Goal: Task Accomplishment & Management: Manage account settings

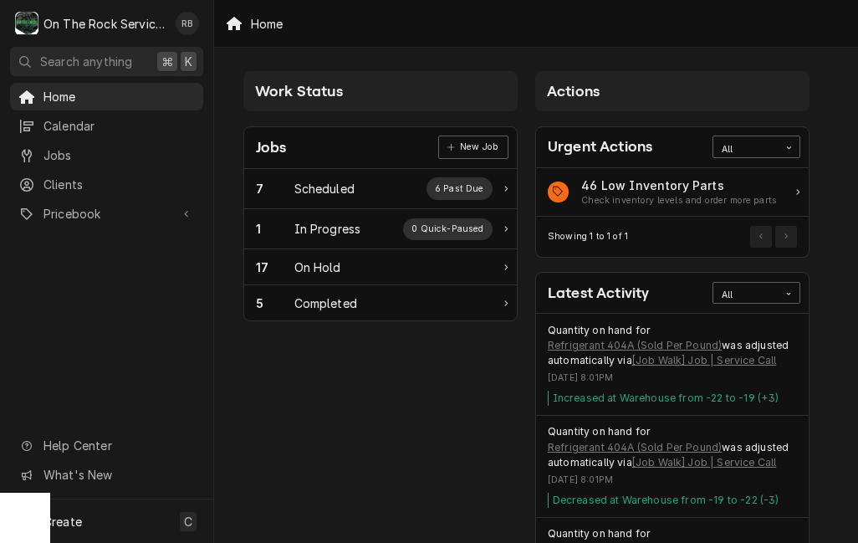
click at [301, 224] on div "In Progress" at bounding box center [327, 229] width 67 height 18
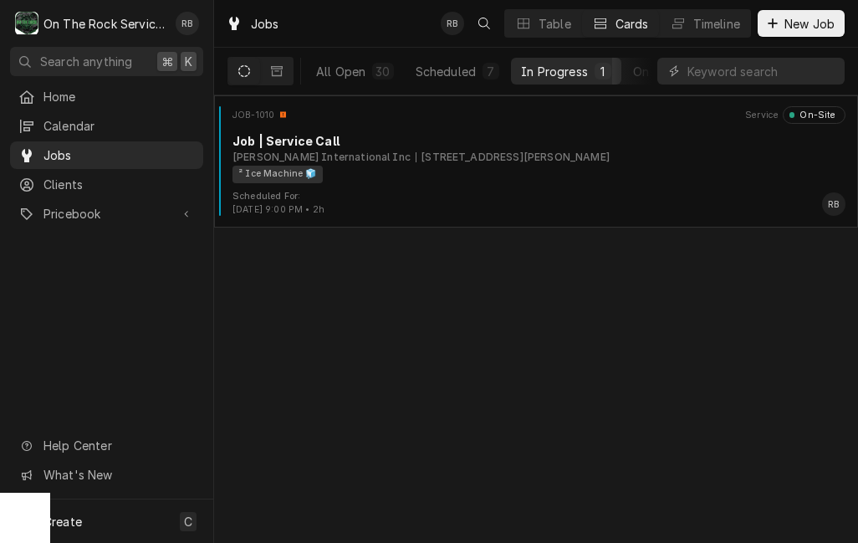
click at [416, 156] on div "[STREET_ADDRESS][PERSON_NAME]" at bounding box center [513, 157] width 194 height 15
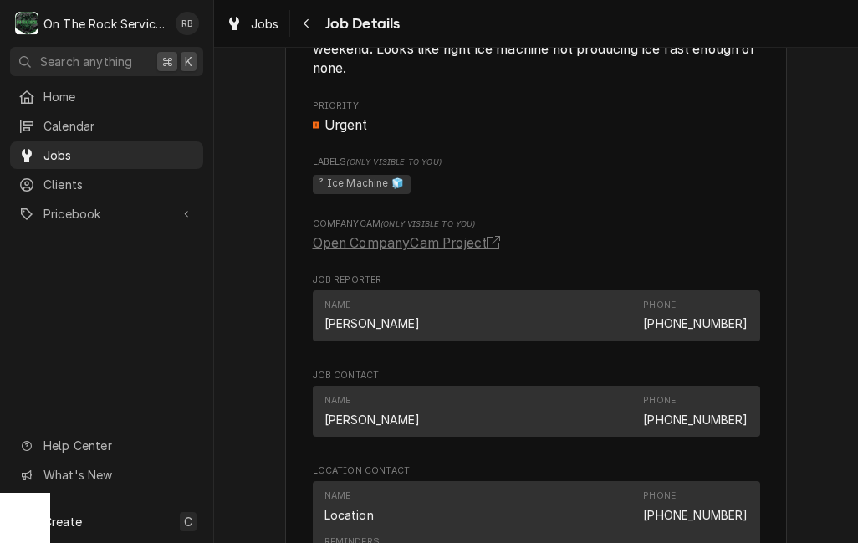
scroll to position [1411, 0]
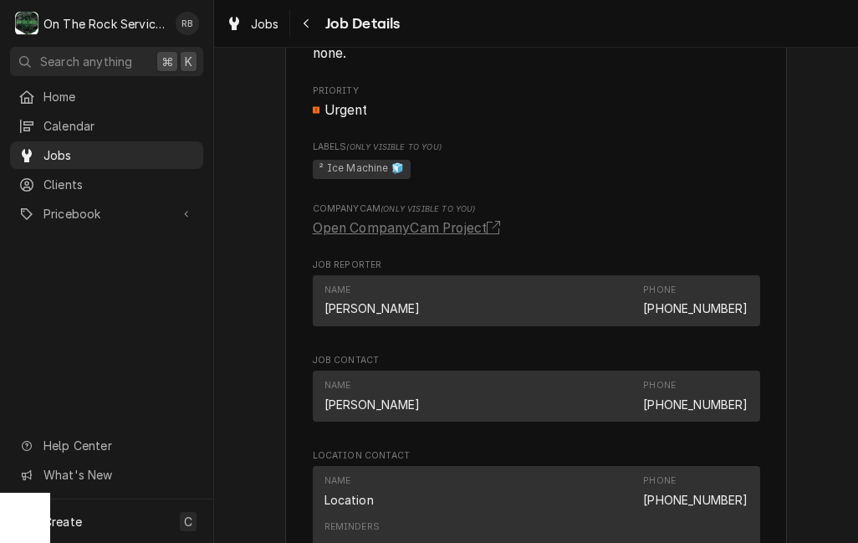
click at [471, 219] on link "Open CompanyCam Project" at bounding box center [410, 228] width 194 height 20
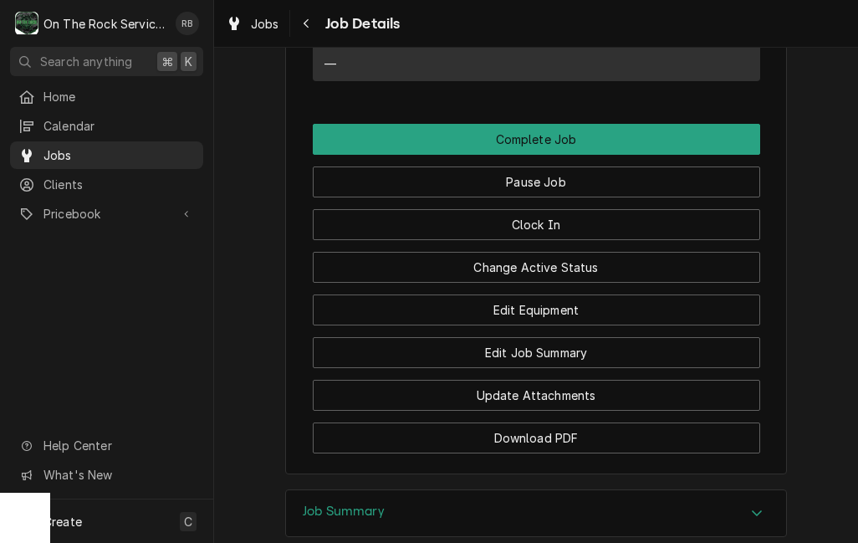
scroll to position [2074, 0]
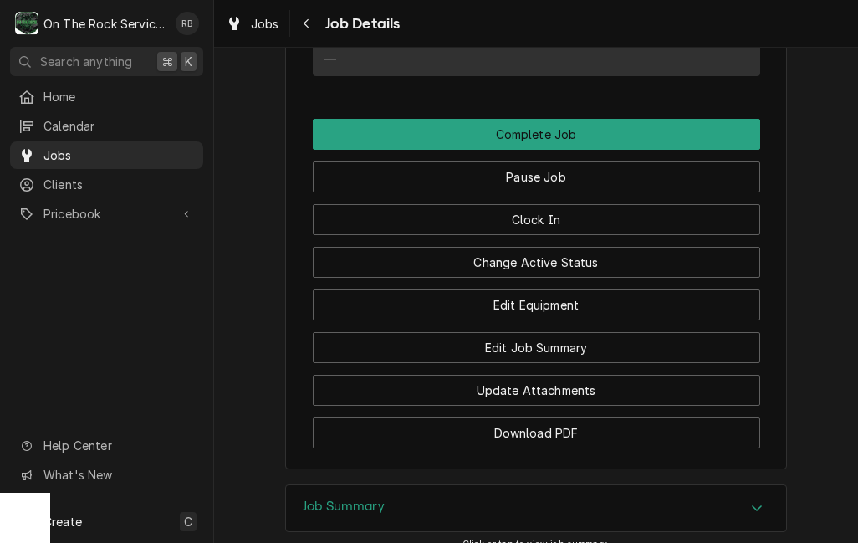
click at [586, 339] on button "Edit Job Summary" at bounding box center [537, 347] width 448 height 31
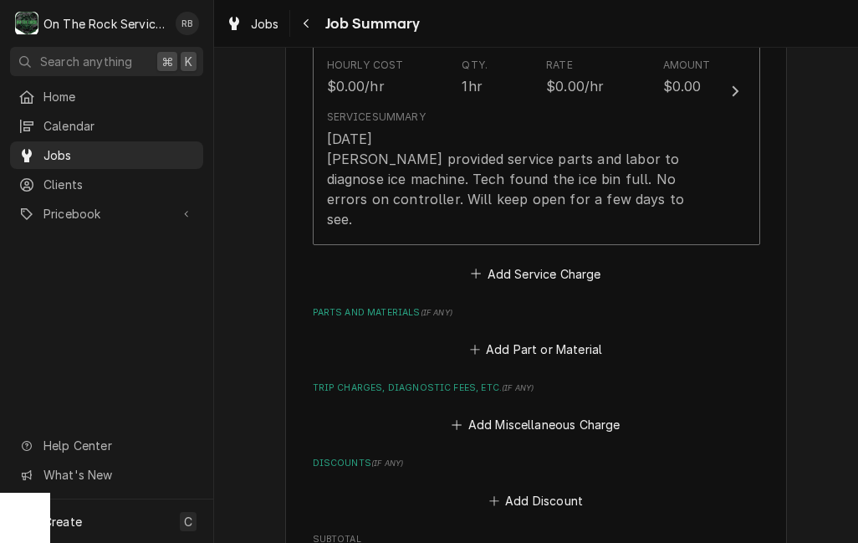
scroll to position [541, 0]
click at [476, 267] on icon "Service Charges" at bounding box center [476, 273] width 10 height 12
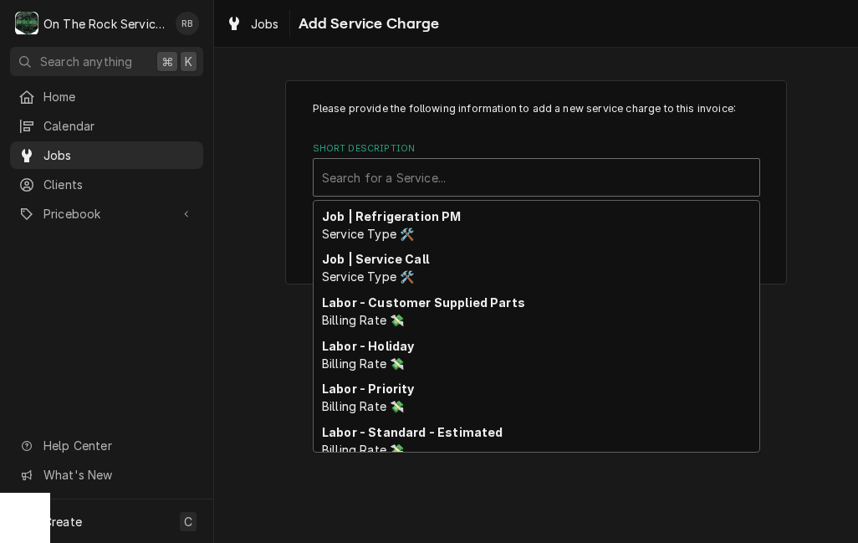
scroll to position [688, 0]
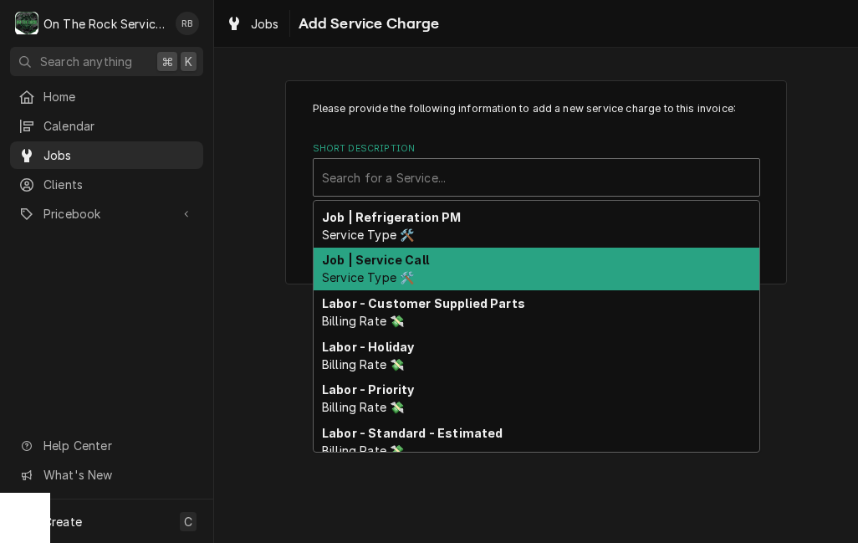
click at [397, 267] on strong "Job | Service Call" at bounding box center [375, 260] width 107 height 14
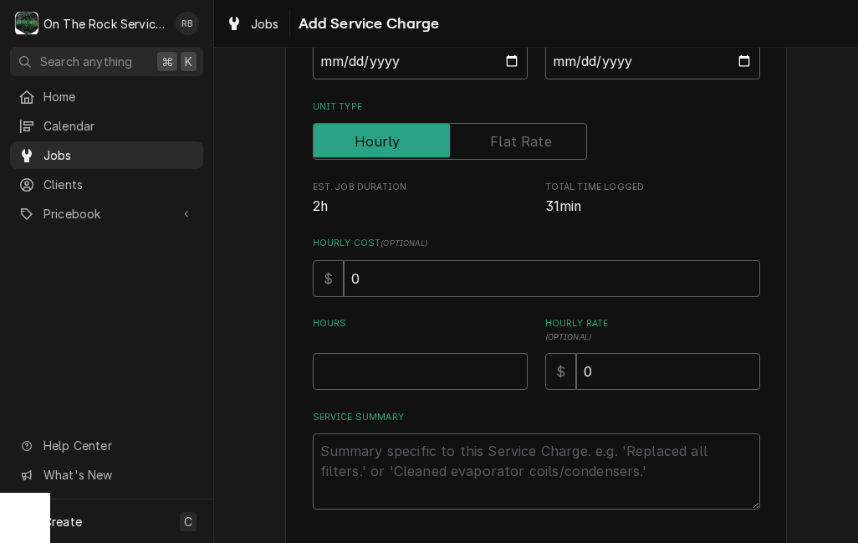
scroll to position [232, 0]
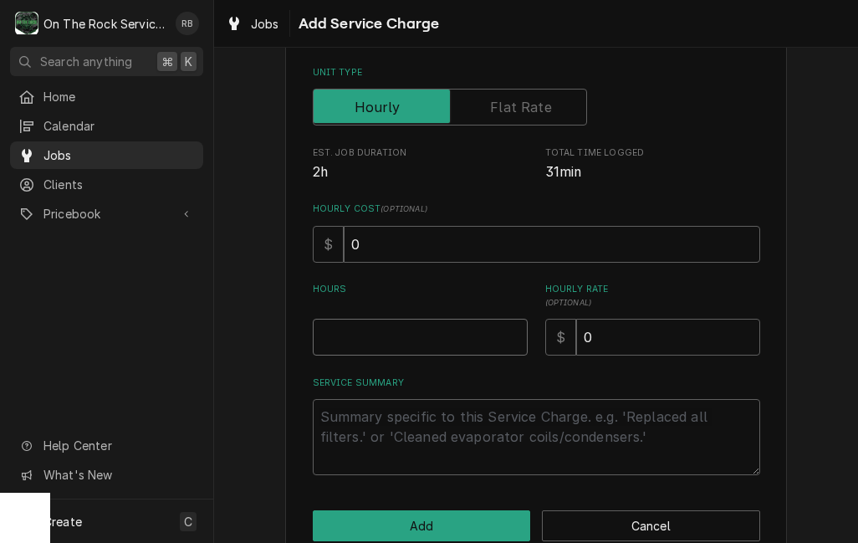
click at [358, 339] on input "Hours" at bounding box center [420, 337] width 215 height 37
type textarea "x"
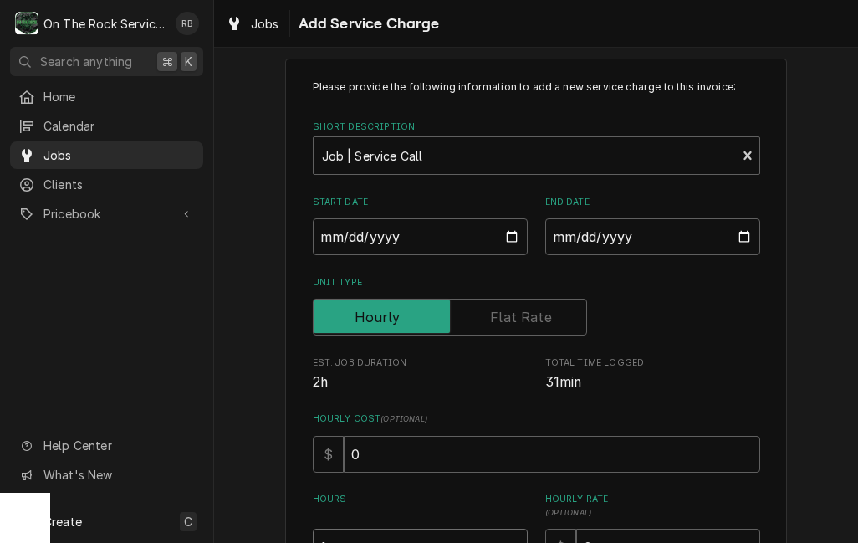
scroll to position [26, 0]
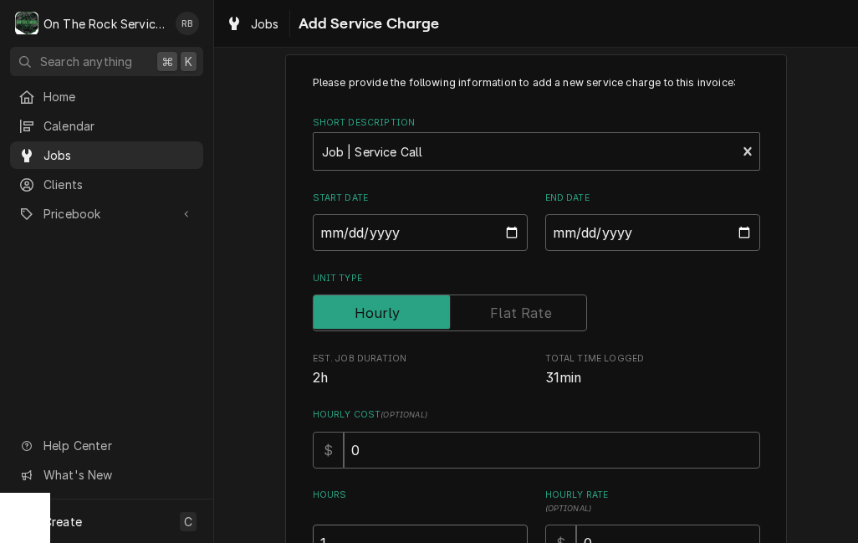
type input "1"
click at [448, 243] on input "Start Date" at bounding box center [420, 232] width 215 height 37
type input "2025-09-21"
type textarea "x"
click at [669, 230] on input "End Date" at bounding box center [652, 232] width 215 height 37
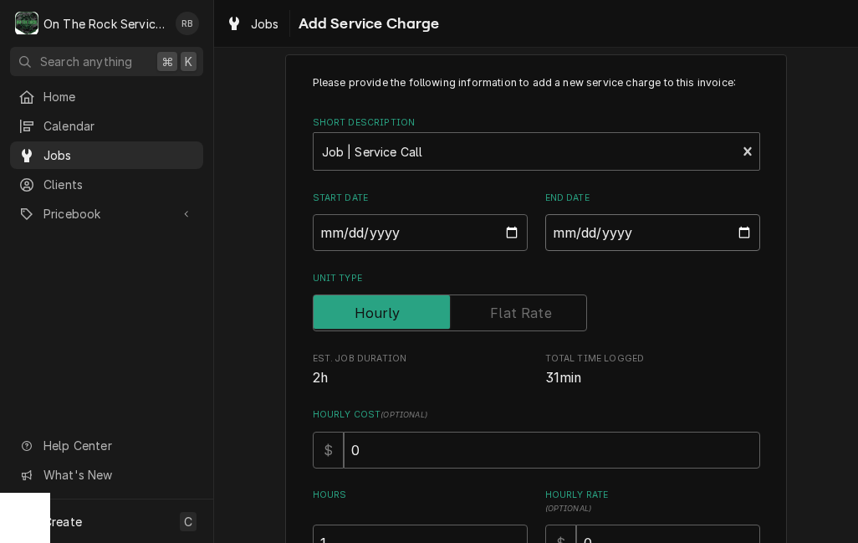
type input "2025-09-21"
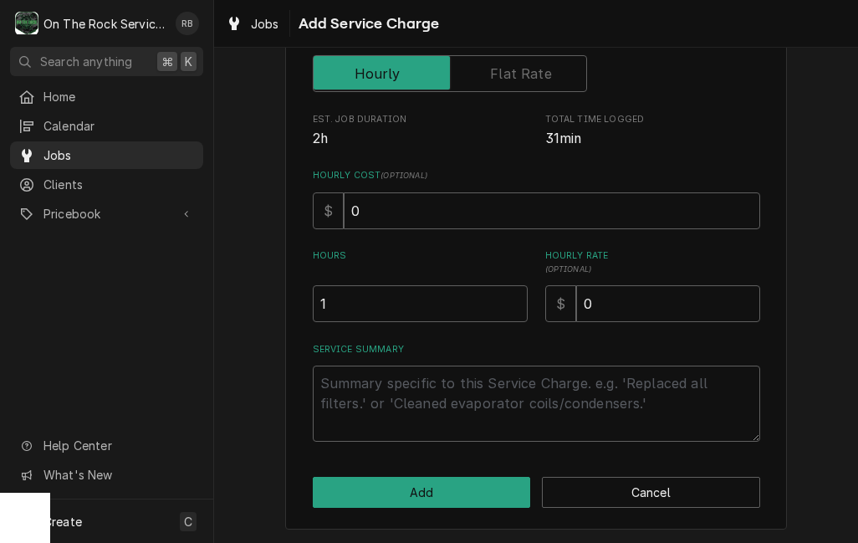
scroll to position [264, 0]
click at [361, 388] on textarea "Service Summary" at bounding box center [537, 404] width 448 height 76
type textarea "x"
type textarea "9"
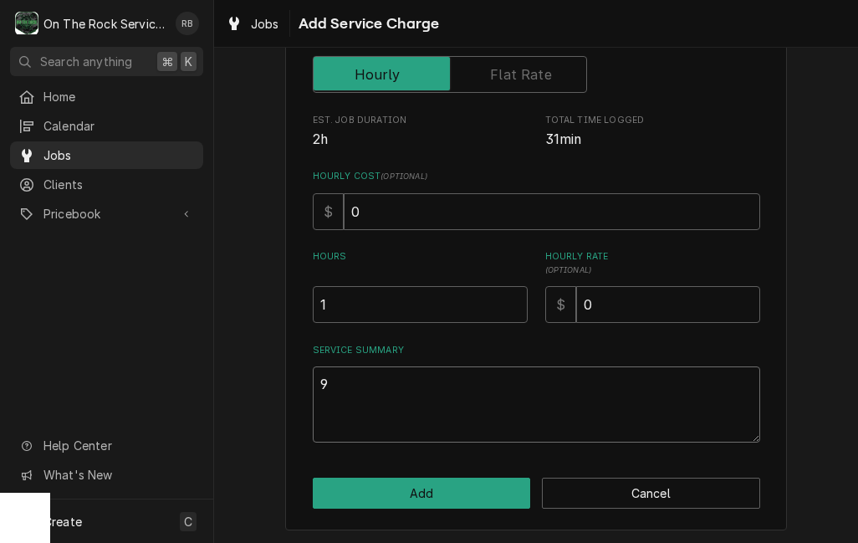
type textarea "x"
type textarea "9/"
type textarea "x"
type textarea "9/2"
type textarea "x"
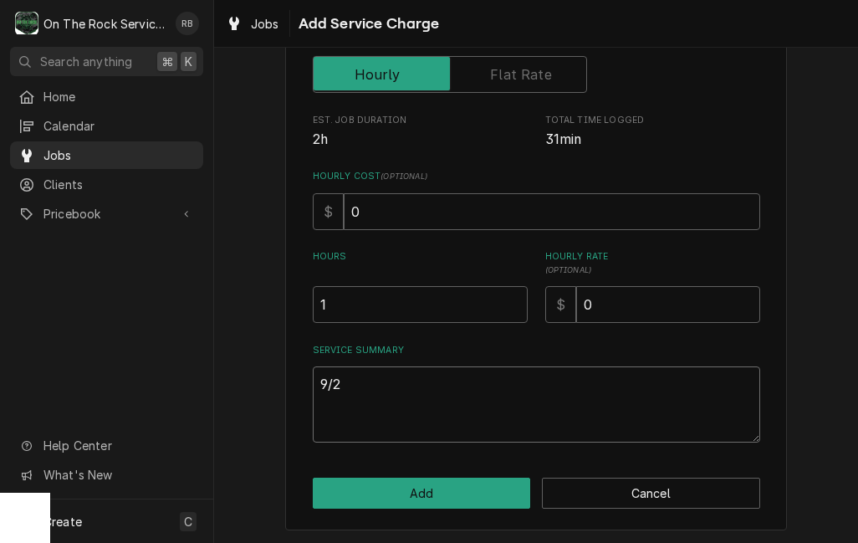
type textarea "9/21"
type textarea "x"
type textarea "9/21/"
type textarea "x"
type textarea "9/21/2"
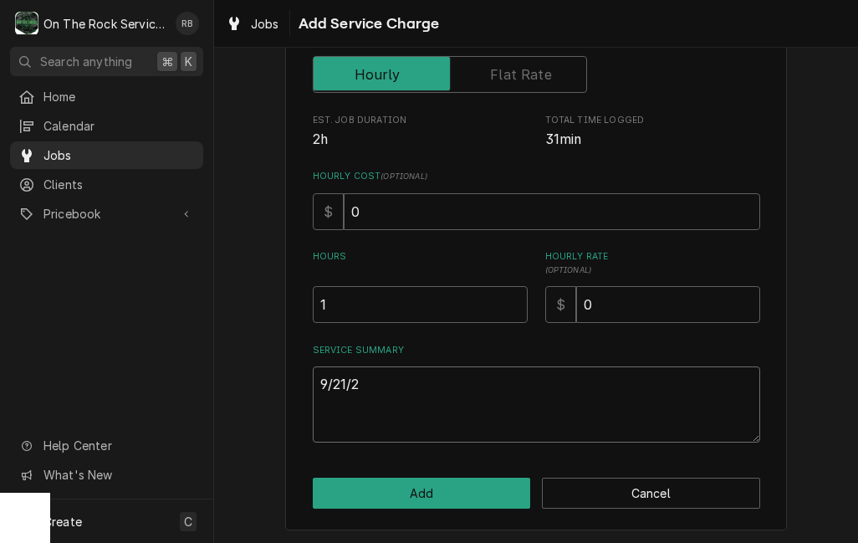
type textarea "x"
type textarea "9/21/20"
type textarea "x"
type textarea "9/21/202"
type textarea "x"
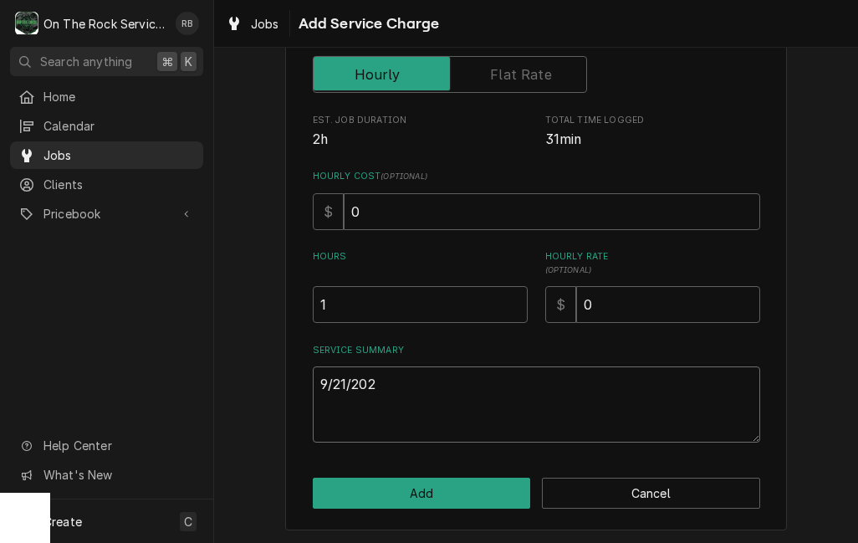
type textarea "9/21/2025"
type textarea "x"
type textarea "9/21/2025"
type textarea "x"
type textarea "9/21/2025 R"
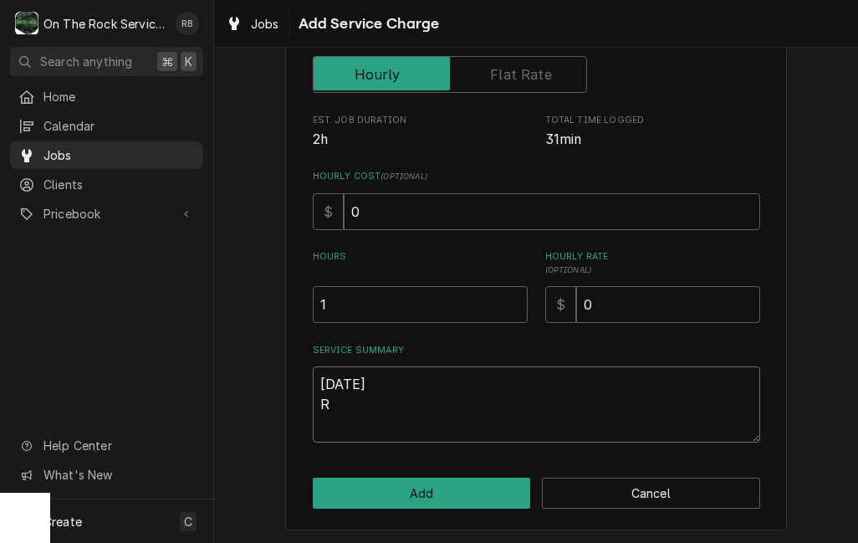
type textarea "x"
type textarea "9/21/2025 Ra"
type textarea "x"
type textarea "9/21/2025 Ray"
type textarea "x"
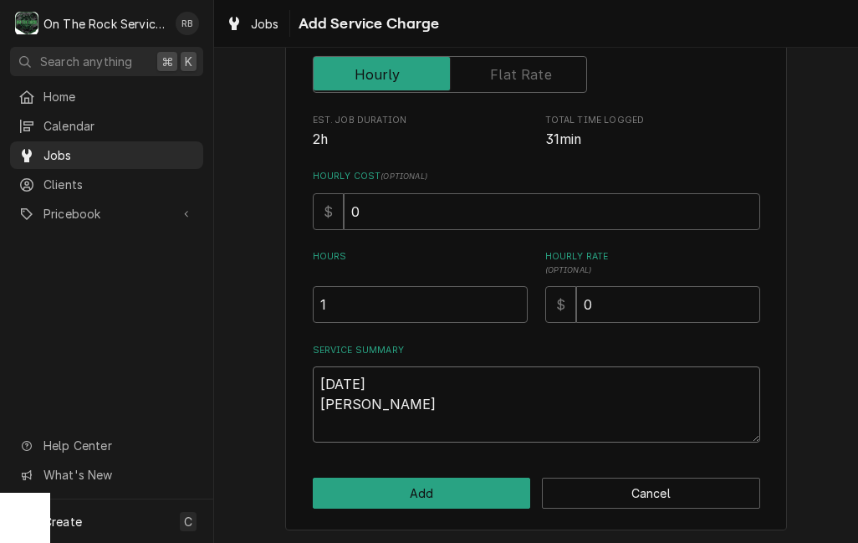
type textarea "9/21/2025 Ray"
type textarea "x"
type textarea "9/21/2025 Ray p"
type textarea "x"
type textarea "9/21/2025 Ray pr"
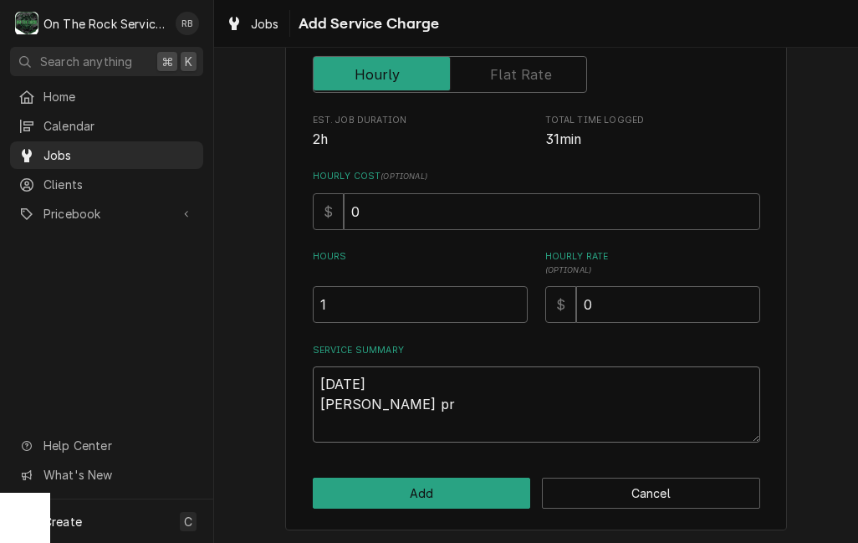
type textarea "x"
type textarea "9/21/2025 Ray pro"
type textarea "x"
type textarea "9/21/2025 Ray prov"
type textarea "x"
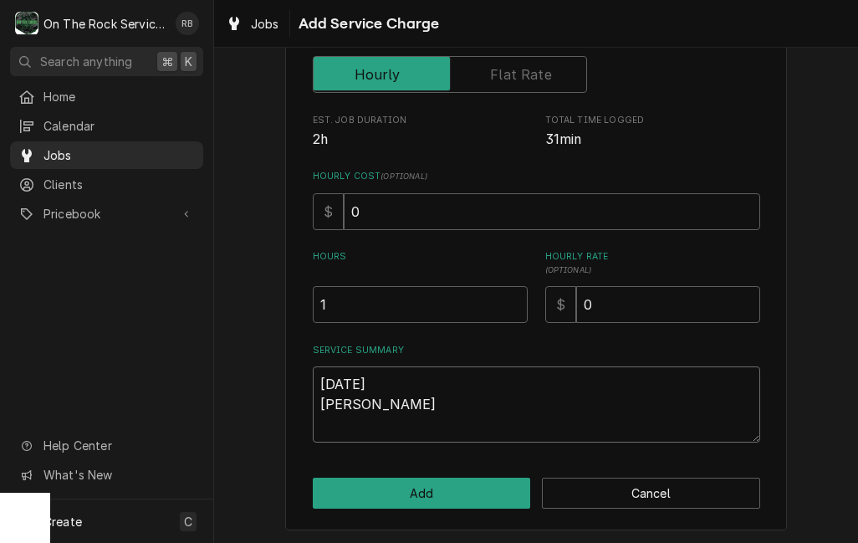
type textarea "9/21/2025 Ray provi"
type textarea "x"
type textarea "9/21/2025 Ray provid"
type textarea "x"
type textarea "9/21/2025 Ray provide"
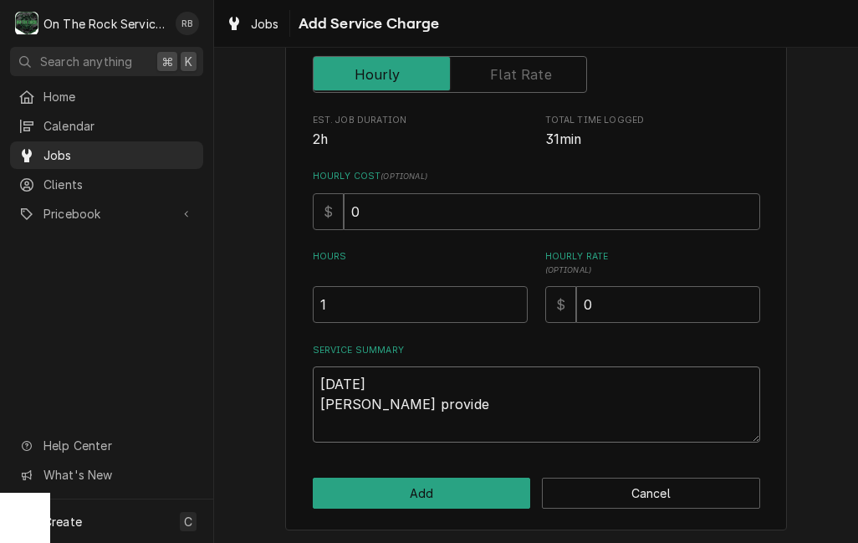
type textarea "x"
type textarea "9/21/2025 Ray provided"
type textarea "x"
type textarea "9/21/2025 Ray provided"
type textarea "x"
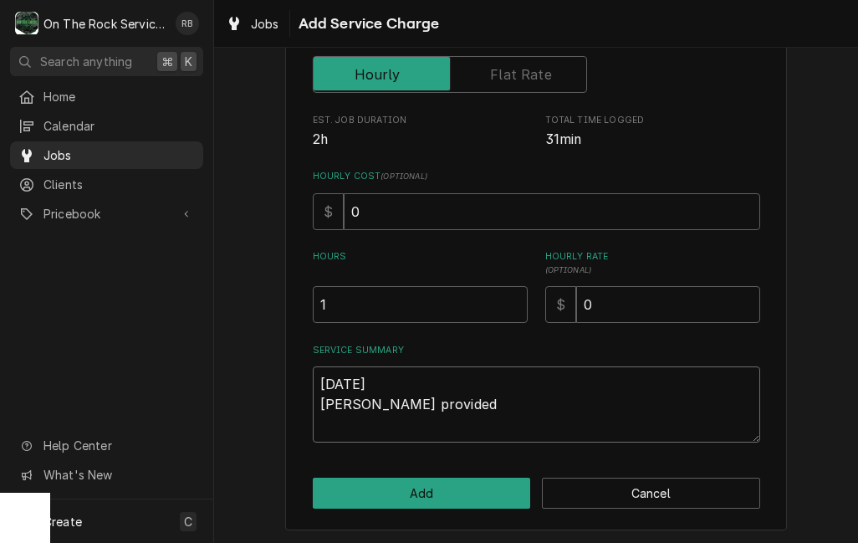
type textarea "9/21/2025 Ray provided s"
type textarea "x"
type textarea "9/21/2025 Ray provided se"
type textarea "x"
type textarea "9/21/2025 Ray provided ser"
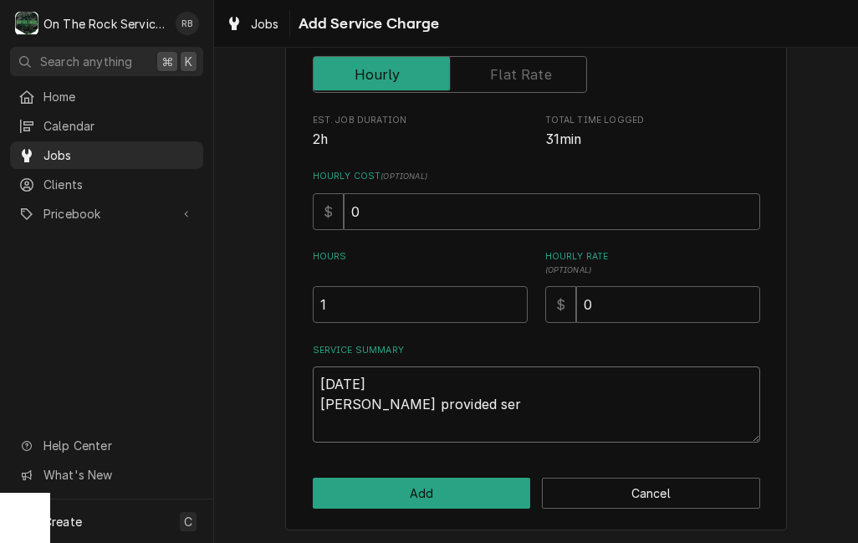
type textarea "x"
type textarea "9/21/2025 Ray provided serv"
type textarea "x"
type textarea "9/21/2025 Ray provided servi"
type textarea "x"
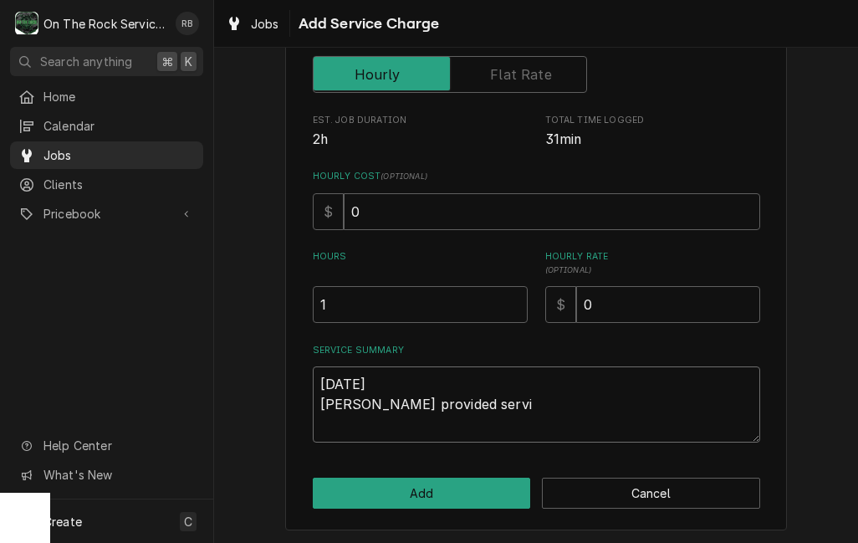
type textarea "9/21/2025 Ray provided servic"
type textarea "x"
type textarea "9/21/2025 Ray provided service"
type textarea "x"
type textarea "9/21/2025 Ray provided service"
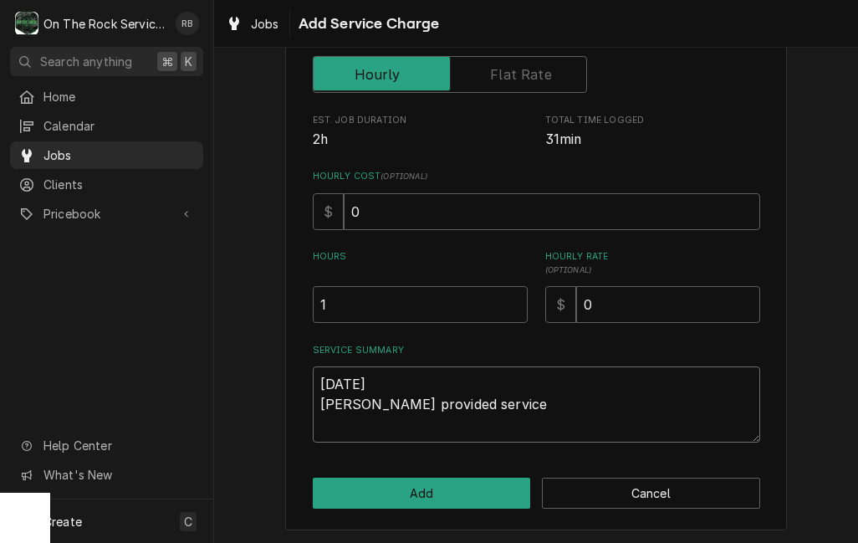
type textarea "x"
type textarea "9/21/2025 Ray provided service p"
type textarea "x"
type textarea "9/21/2025 Ray provided service pa"
type textarea "x"
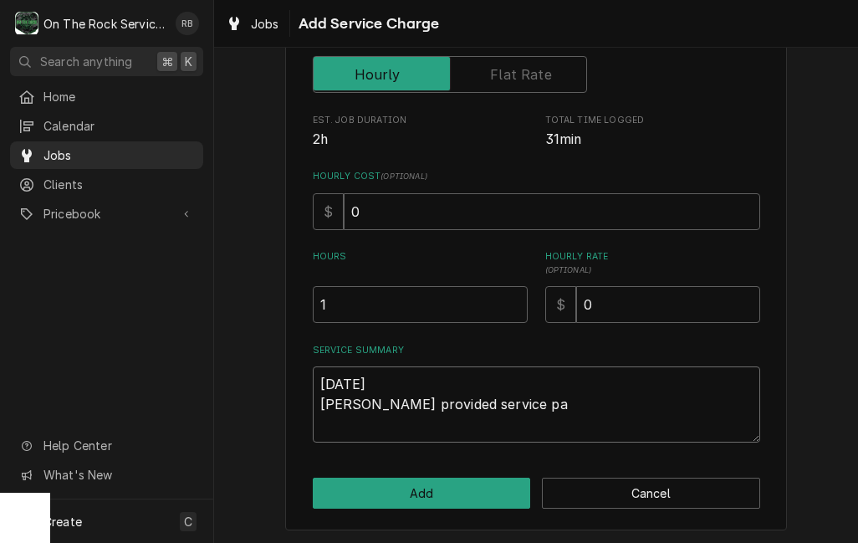
type textarea "9/21/2025 Ray provided service par"
type textarea "x"
type textarea "9/21/2025 Ray provided service part"
type textarea "x"
type textarea "9/21/2025 Ray provided service parts"
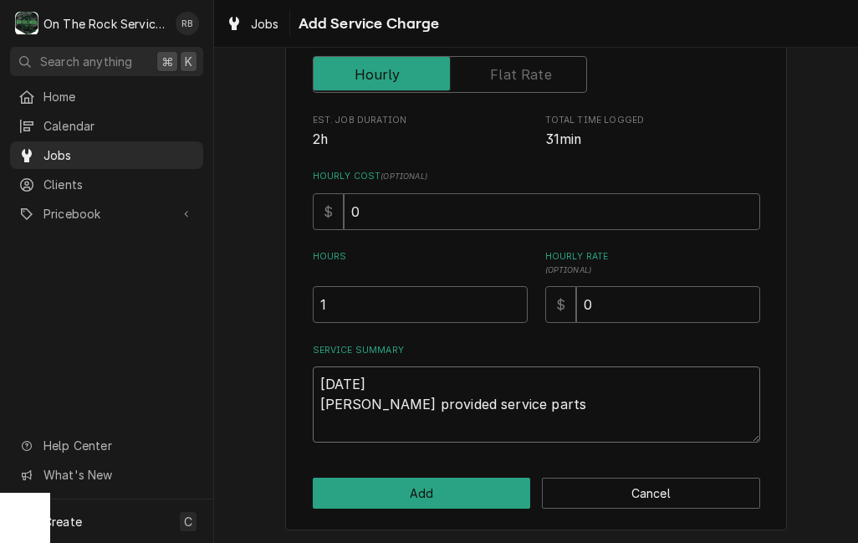
type textarea "x"
type textarea "9/21/2025 Ray provided service parts a"
type textarea "x"
type textarea "9/21/2025 Ray provided service parts an"
type textarea "x"
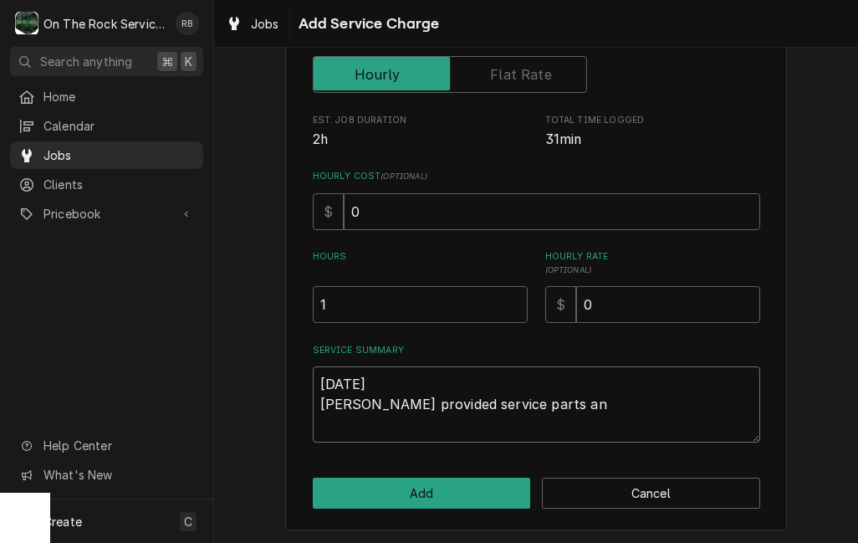
type textarea "9/21/2025 Ray provided service parts and"
type textarea "x"
type textarea "9/21/2025 Ray provided service parts and"
type textarea "x"
type textarea "9/21/2025 Ray provided service parts and la"
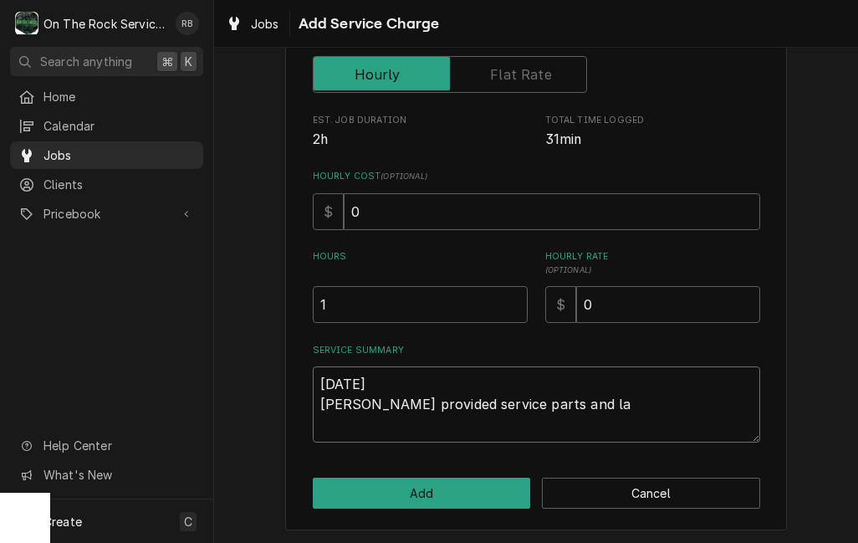
type textarea "x"
type textarea "9/21/2025 Ray provided service parts and lab"
type textarea "x"
type textarea "9/21/2025 Ray provided service parts and labo"
type textarea "x"
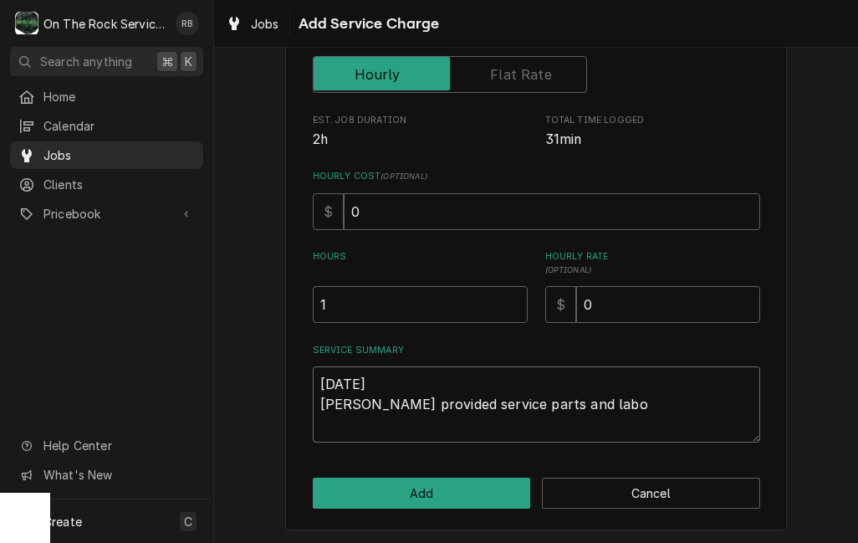
type textarea "9/21/2025 Ray provided service parts and labor"
type textarea "x"
type textarea "9/21/2025 Ray provided service parts and labort"
type textarea "x"
type textarea "9/21/2025 Ray provided service parts and laborto"
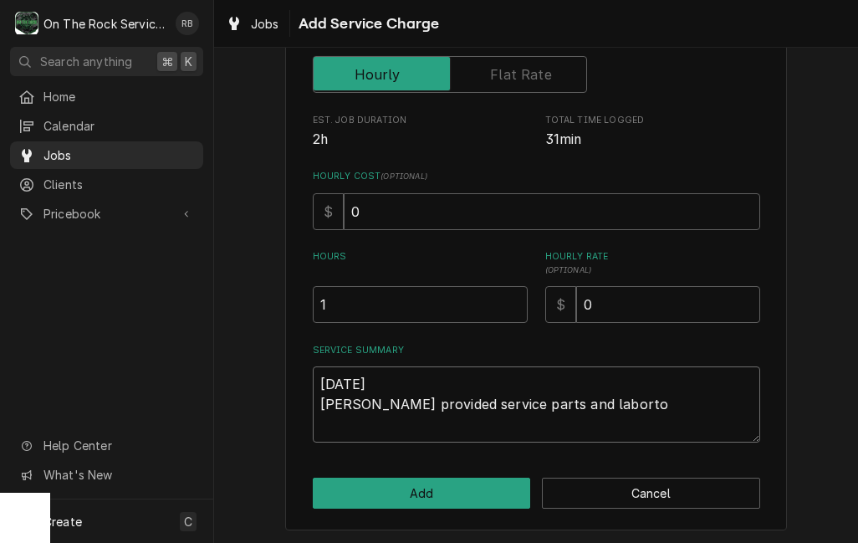
type textarea "x"
type textarea "9/21/2025 Ray provided service parts and labor to"
type textarea "x"
type textarea "9/21/2025 Ray provided service parts and labor to"
type textarea "x"
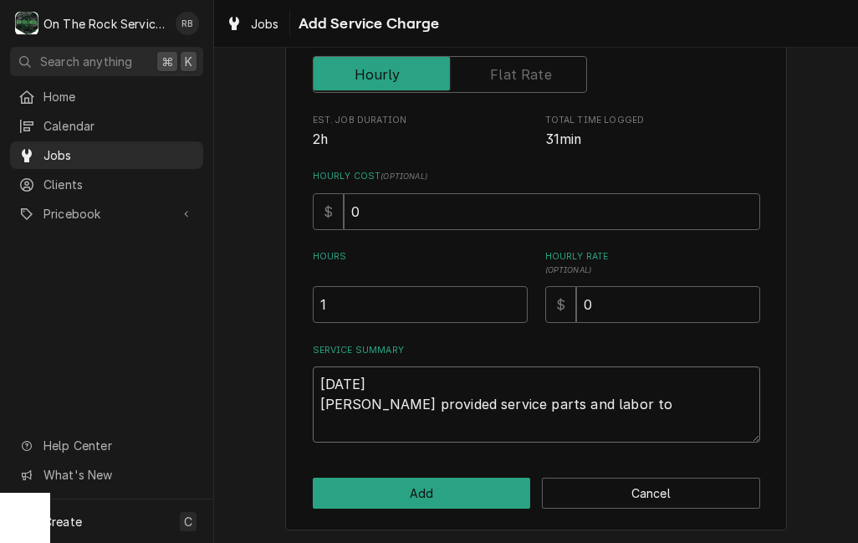
type textarea "9/21/2025 Ray provided service parts and labor to d"
type textarea "x"
type textarea "9/21/2025 Ray provided service parts and labor to di"
type textarea "x"
type textarea "9/21/2025 Ray provided service parts and labor to dia"
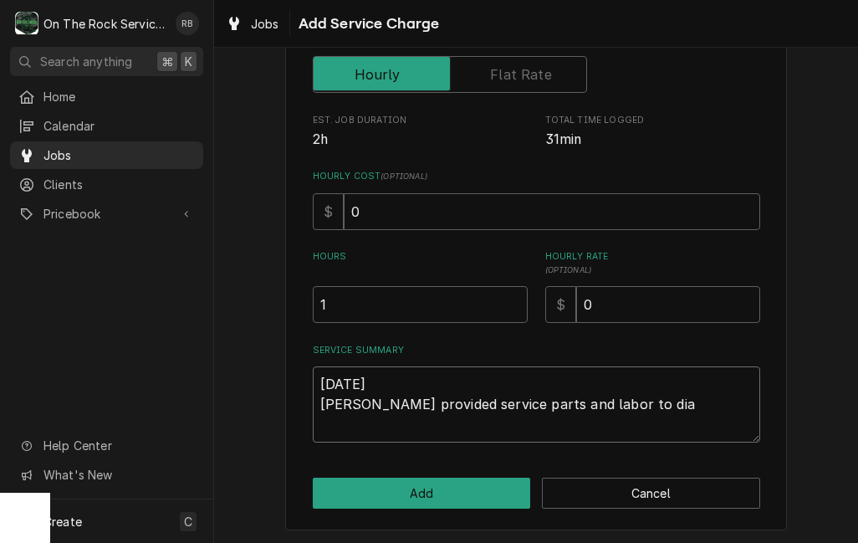
type textarea "x"
type textarea "9/21/2025 Ray provided service parts and labor to diagnose"
type textarea "x"
type textarea "9/21/2025 Ray provided service parts and labor to diagnose"
type textarea "x"
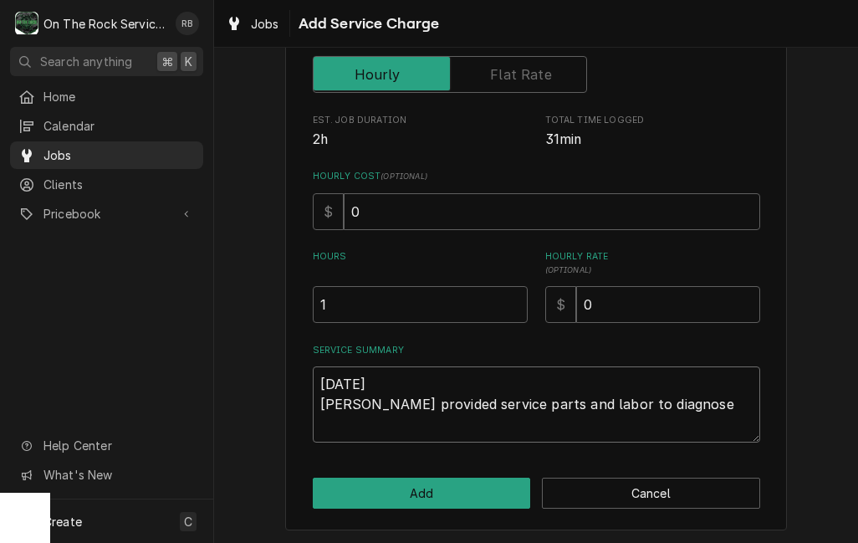
type textarea "9/21/2025 Ray provided service parts and labor to diagnose r"
type textarea "x"
type textarea "9/21/2025 Ray provided service parts and labor to diagnose ri"
type textarea "x"
type textarea "9/21/2025 Ray provided service parts and labor to diagnose righ"
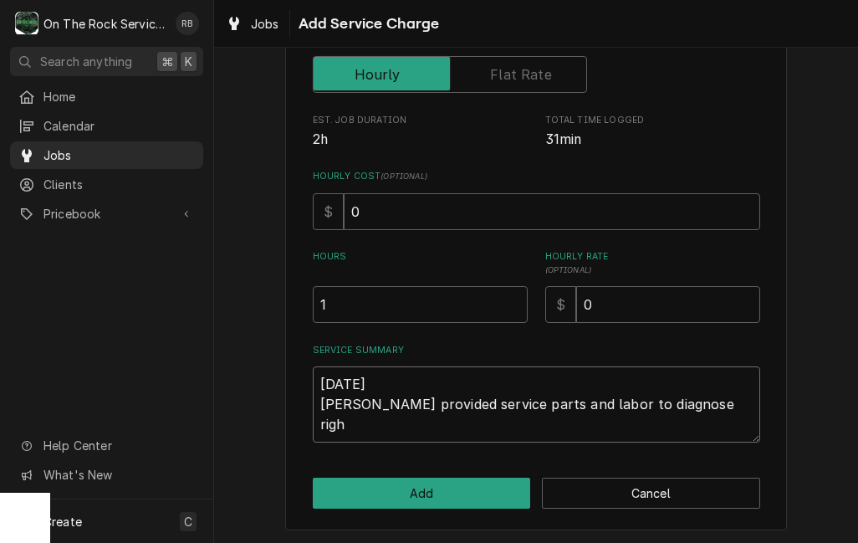
type textarea "x"
type textarea "9/21/2025 Ray provided service parts and labor to diagnose right"
type textarea "x"
type textarea "9/21/2025 Ray provided service parts and labor to diagnose righti"
type textarea "x"
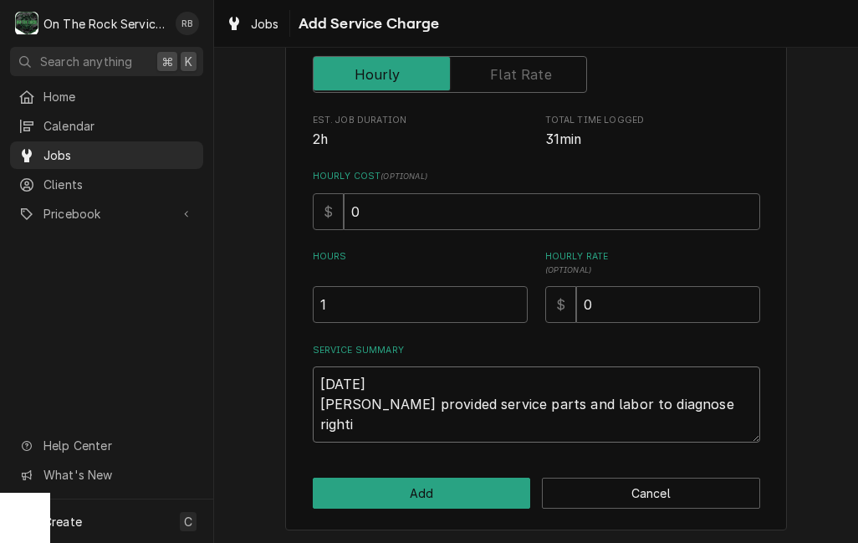
type textarea "9/21/2025 Ray provided service parts and labor to diagnose rightic"
type textarea "x"
type textarea "9/21/2025 Ray provided service parts and labor to diagnose rightice"
type textarea "x"
type textarea "9/21/2025 Ray provided service parts and labor to diagnose right ice"
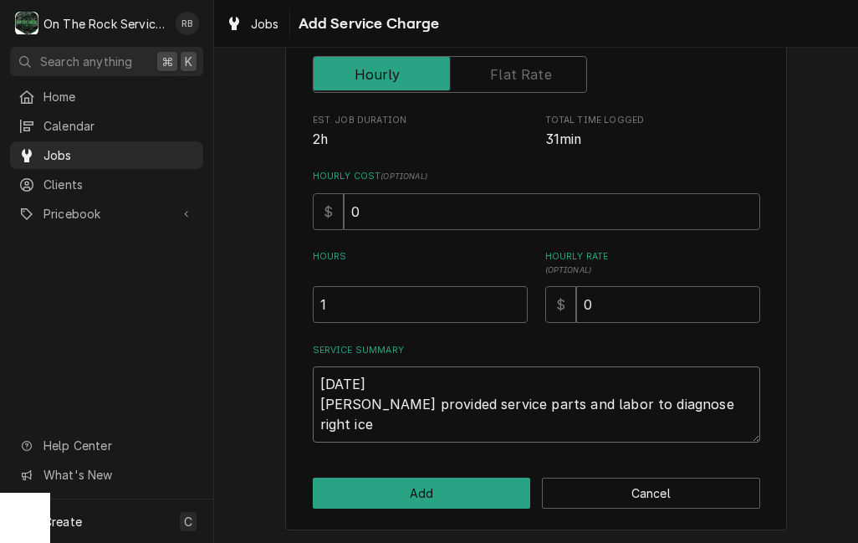
type textarea "x"
type textarea "9/21/2025 Ray provided service parts and labor to diagnose right ice"
type textarea "x"
type textarea "9/21/2025 Ray provided service parts and labor to diagnose right ice h"
type textarea "x"
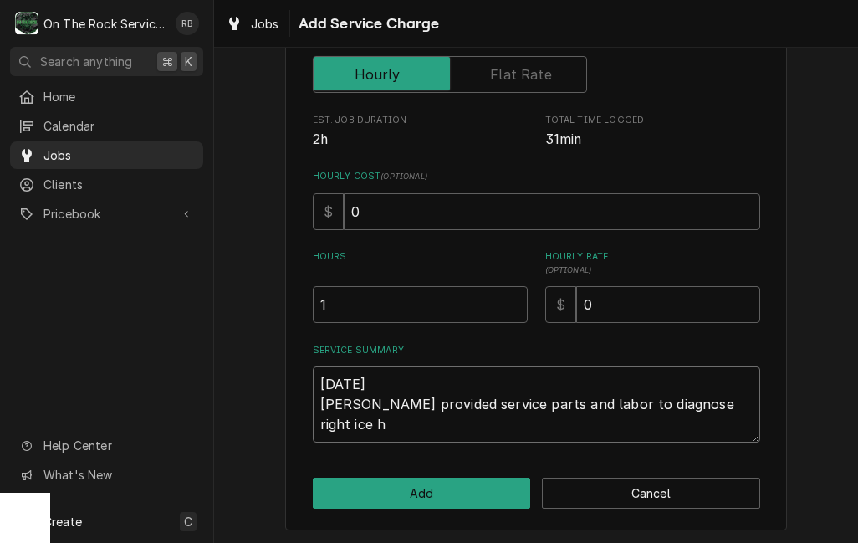
type textarea "9/21/2025 Ray provided service parts and labor to diagnose right ice he"
type textarea "x"
type textarea "9/21/2025 Ray provided service parts and labor to diagnose right ice hea"
type textarea "x"
type textarea "9/21/2025 Ray provided service parts and labor to diagnose right ice head"
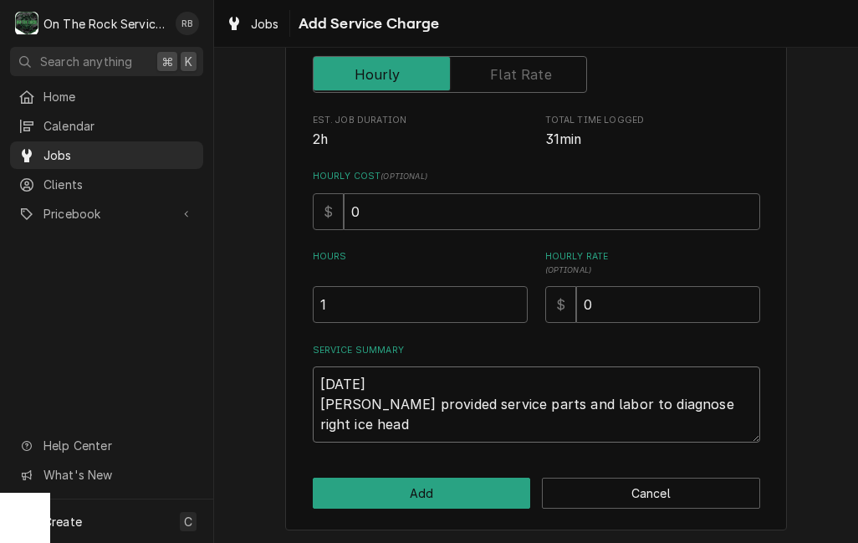
type textarea "x"
type textarea "9/21/2025 Ray provided service parts and labor to diagnose right ice head."
type textarea "x"
type textarea "9/21/2025 Ray provided service parts and labor to diagnose right ice head."
type textarea "x"
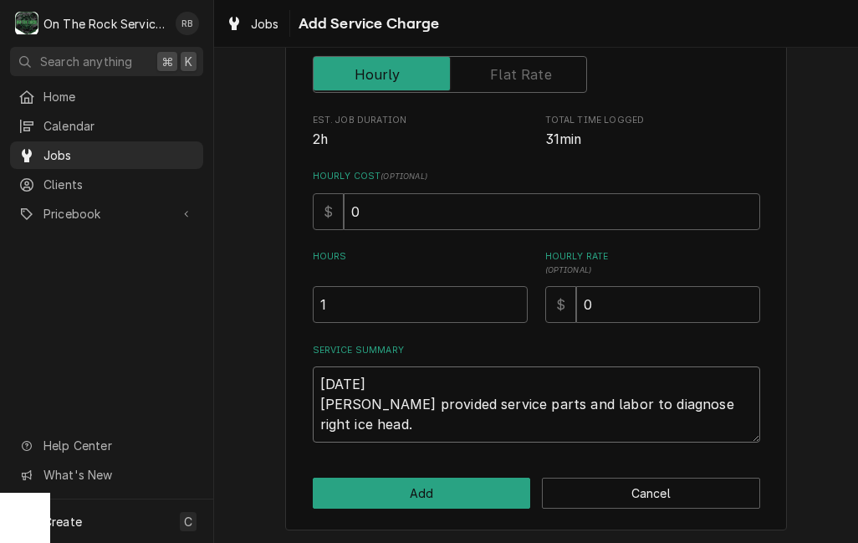
type textarea "9/21/2025 Ray provided service parts and labor to diagnose right ice head. T"
type textarea "x"
type textarea "9/21/2025 Ray provided service parts and labor to diagnose right ice head. Te"
type textarea "x"
type textarea "9/21/2025 Ray provided service parts and labor to diagnose right ice head. Tec"
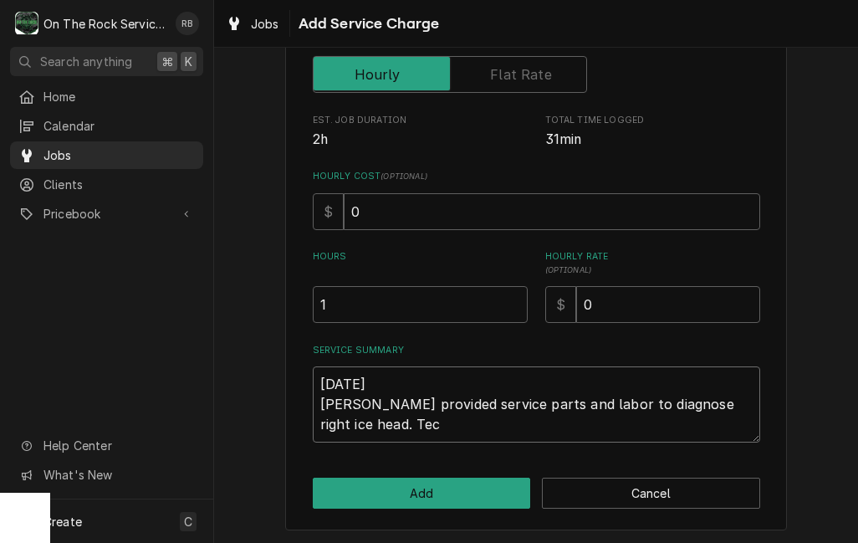
type textarea "x"
type textarea "9/21/2025 Ray provided service parts and labor to diagnose right ice head. Tech"
type textarea "x"
type textarea "9/21/2025 Ray provided service parts and labor to diagnose right ice head. Tech"
type textarea "x"
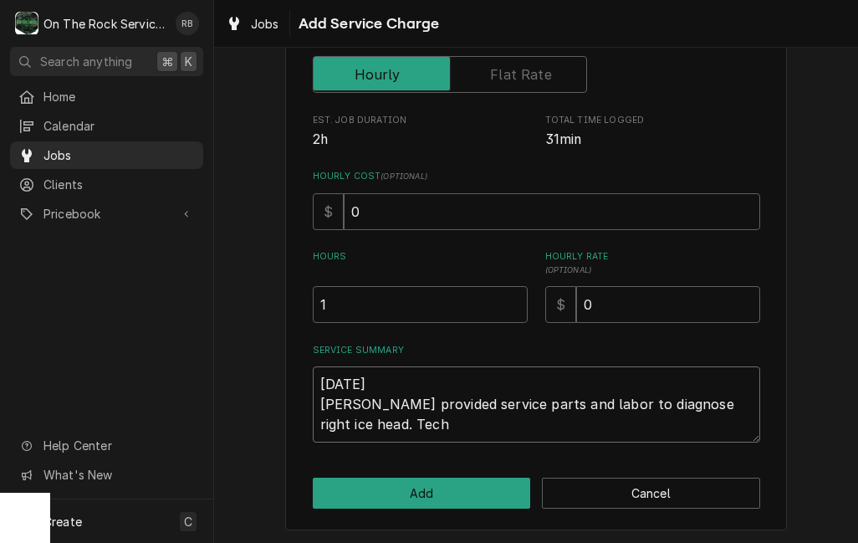
type textarea "9/21/2025 Ray provided service parts and labor to diagnose right ice head. Tech…"
type textarea "x"
type textarea "9/21/2025 Ray provided service parts and labor to diagnose right ice head. Tech…"
type textarea "x"
type textarea "9/21/2025 Ray provided service parts and labor to diagnose right ice head. Tech…"
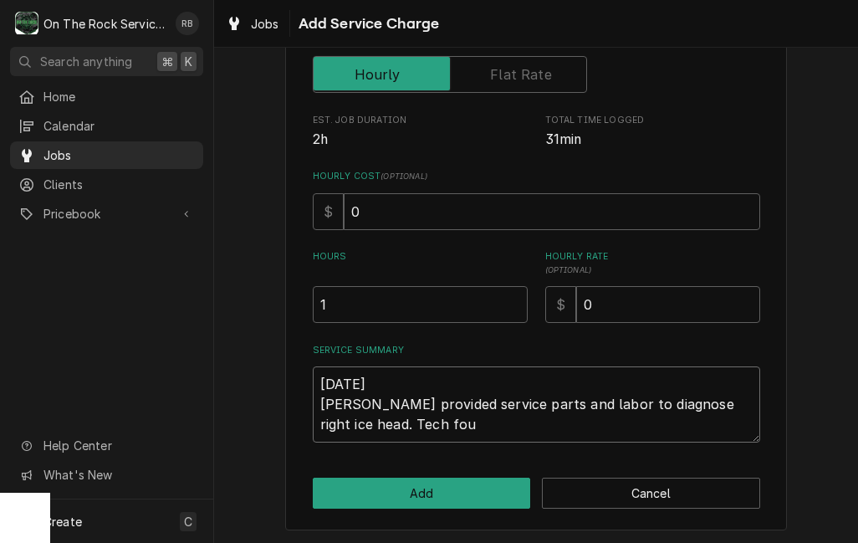
type textarea "x"
type textarea "9/21/2025 Ray provided service parts and labor to diagnose right ice head. Tech…"
type textarea "x"
type textarea "9/21/2025 Ray provided service parts and labor to diagnose right ice head. Tech…"
type textarea "x"
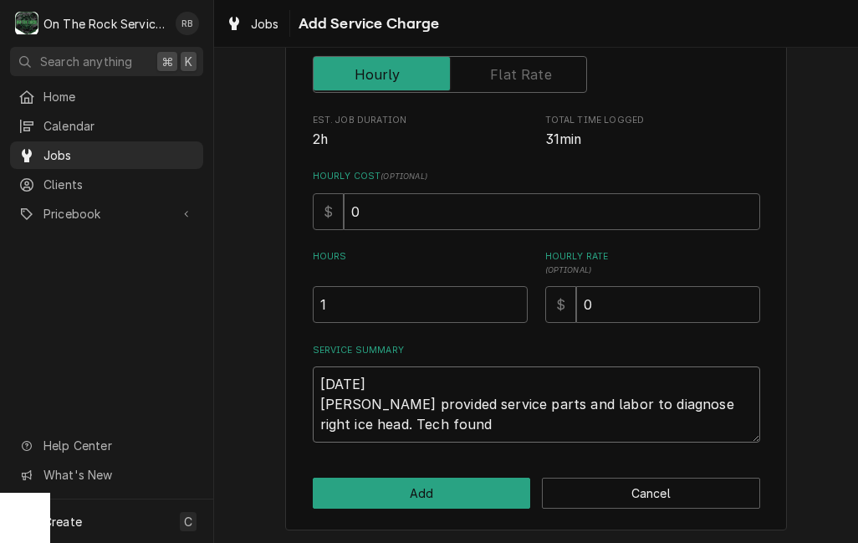
type textarea "9/21/2025 Ray provided service parts and labor to diagnose right ice head. Tech…"
type textarea "x"
type textarea "9/21/2025 Ray provided service parts and labor to diagnose right ice head. Tech…"
type textarea "x"
type textarea "9/21/2025 Ray provided service parts and labor to diagnose right ice head. Tech…"
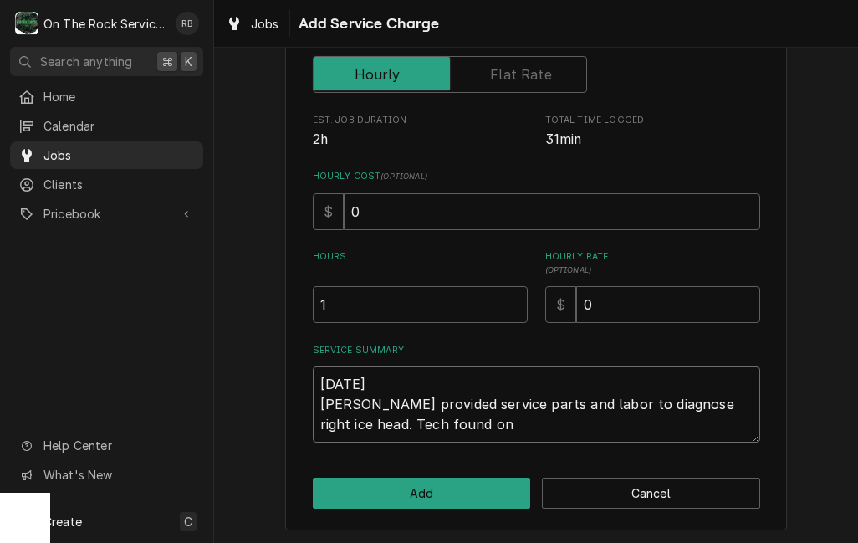
type textarea "x"
type textarea "9/21/2025 Ray provided service parts and labor to diagnose right ice head. Tech…"
type textarea "x"
type textarea "9/21/2025 Ray provided service parts and labor to diagnose right ice head. Tech…"
type textarea "x"
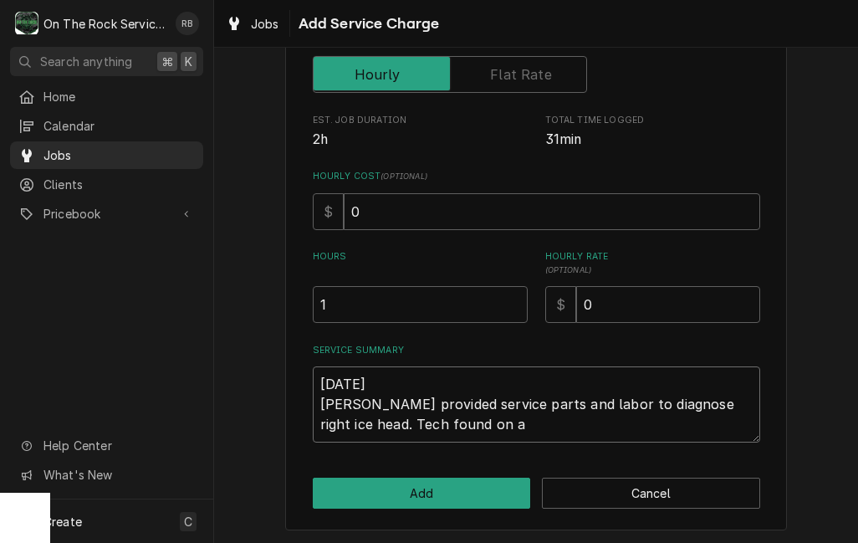
type textarea "9/21/2025 Ray provided service parts and labor to diagnose right ice head. Tech…"
type textarea "x"
type textarea "9/21/2025 Ray provided service parts and labor to diagnose right ice head. Tech…"
type textarea "x"
type textarea "9/21/2025 Ray provided service parts and labor to diagnose right ice head. Tech…"
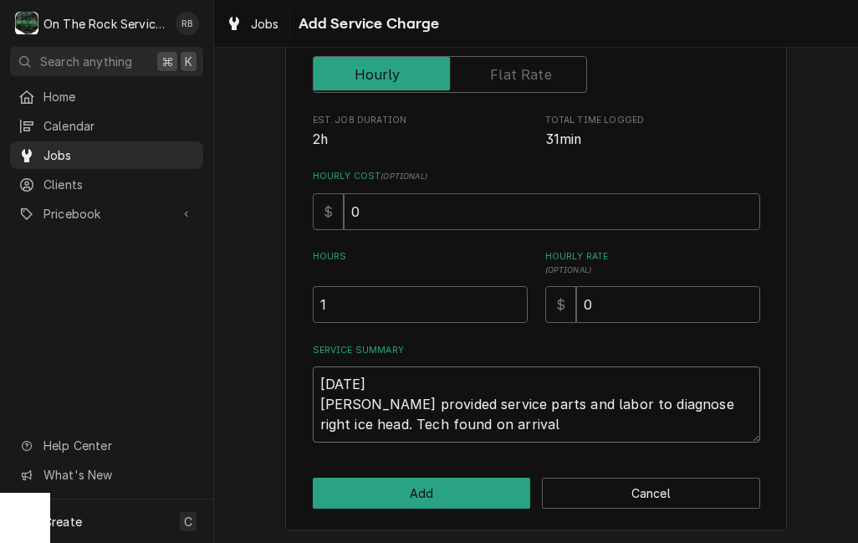
type textarea "x"
type textarea "9/21/2025 Ray provided service parts and labor to diagnose right ice head. Tech…"
type textarea "x"
type textarea "9/21/2025 Ray provided service parts and labor to diagnose right ice head. Tech…"
type textarea "x"
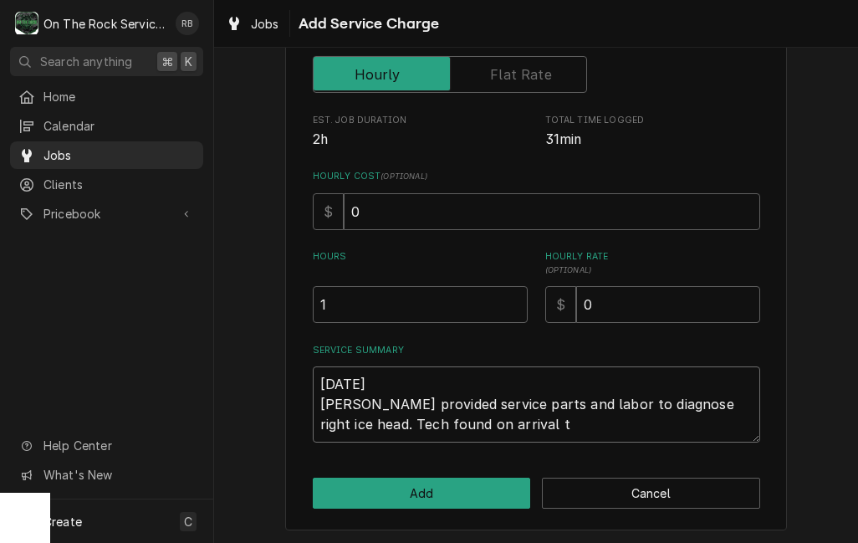
type textarea "9/21/2025 Ray provided service parts and labor to diagnose right ice head. Tech…"
type textarea "x"
type textarea "9/21/2025 Ray provided service parts and labor to diagnose right ice head. Tech…"
type textarea "x"
type textarea "9/21/2025 Ray provided service parts and labor to diagnose right ice head. Tech…"
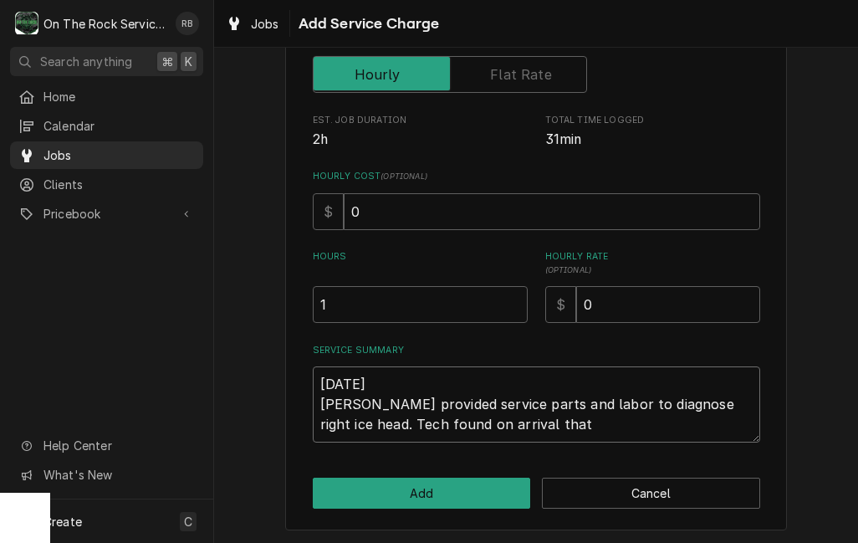
type textarea "x"
type textarea "9/21/2025 Ray provided service parts and labor to diagnose right ice head. Tech…"
type textarea "x"
type textarea "9/21/2025 Ray provided service parts and labor to diagnose right ice head. Tech…"
type textarea "x"
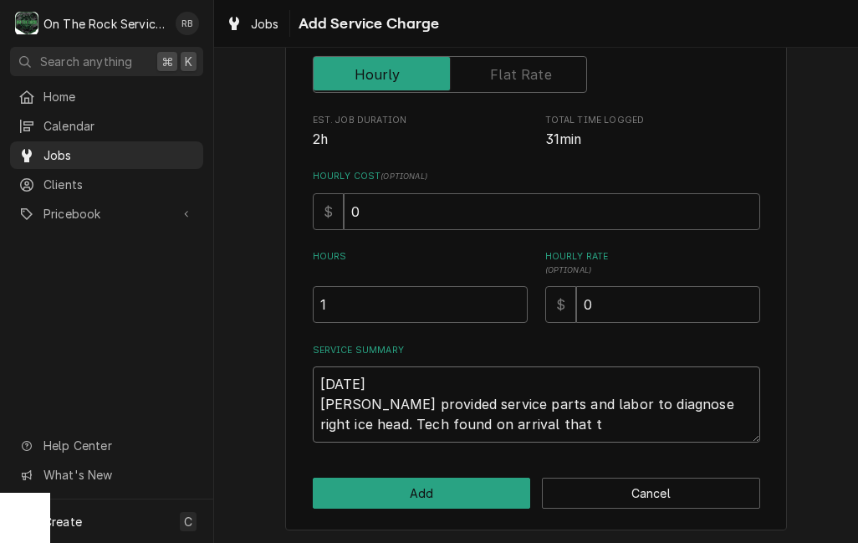
type textarea "9/21/2025 Ray provided service parts and labor to diagnose right ice head. Tech…"
type textarea "x"
type textarea "9/21/2025 Ray provided service parts and labor to diagnose right ice head. Tech…"
type textarea "x"
type textarea "9/21/2025 Ray provided service parts and labor to diagnose right ice head. Tech…"
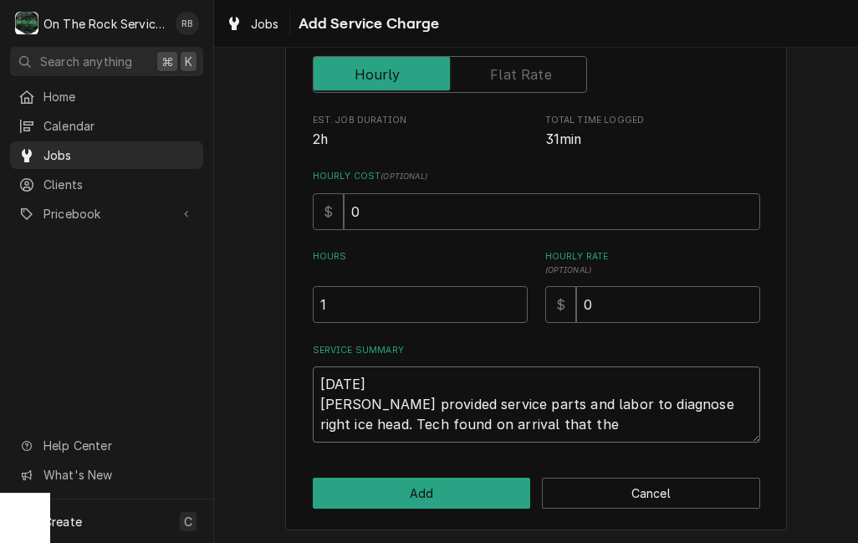
type textarea "x"
type textarea "9/21/2025 Ray provided service parts and labor to diagnose right ice head. Tech…"
type textarea "x"
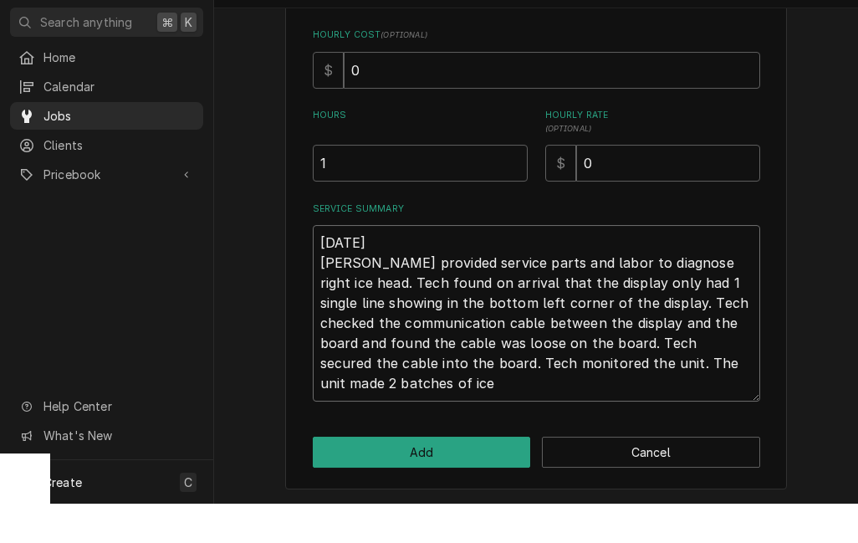
scroll to position [365, 0]
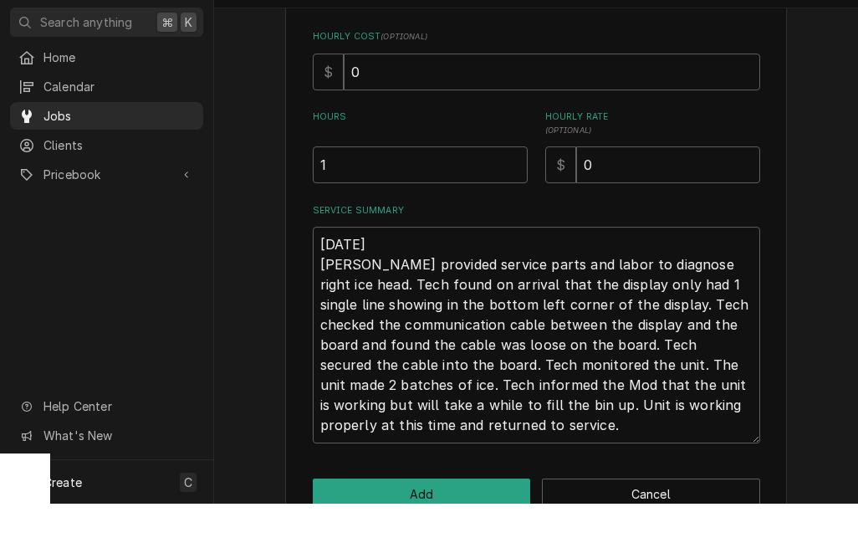
click at [817, 243] on div "Please provide the following information to add a new service charge to this in…" at bounding box center [536, 143] width 644 height 884
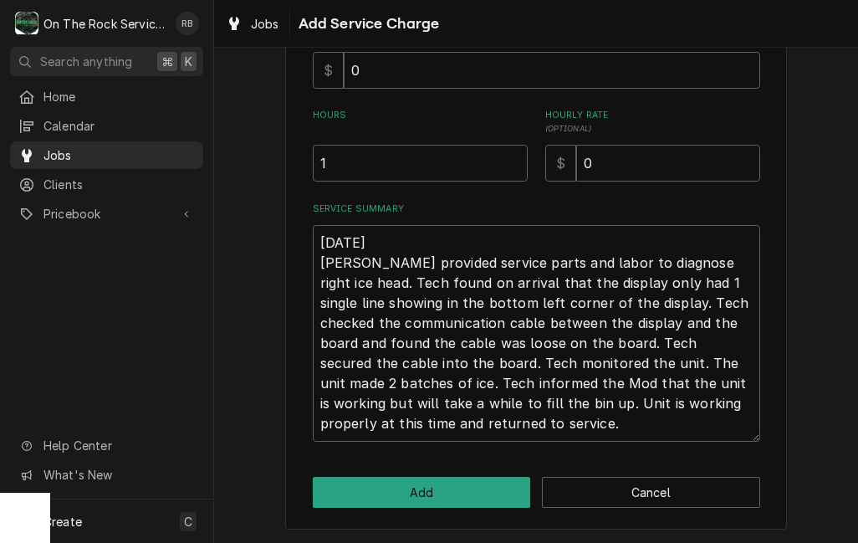
scroll to position [405, 0]
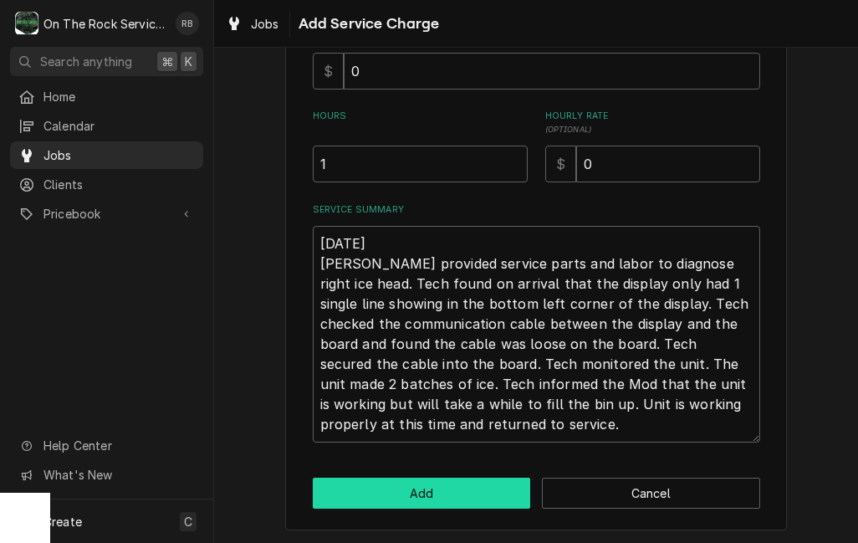
click at [424, 489] on button "Add" at bounding box center [422, 493] width 218 height 31
click at [460, 489] on button "Add" at bounding box center [422, 493] width 218 height 31
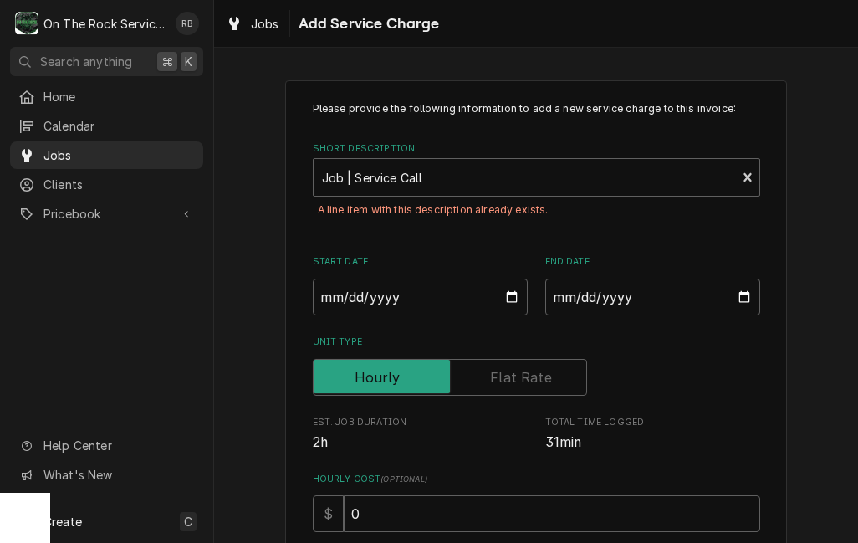
scroll to position [0, 0]
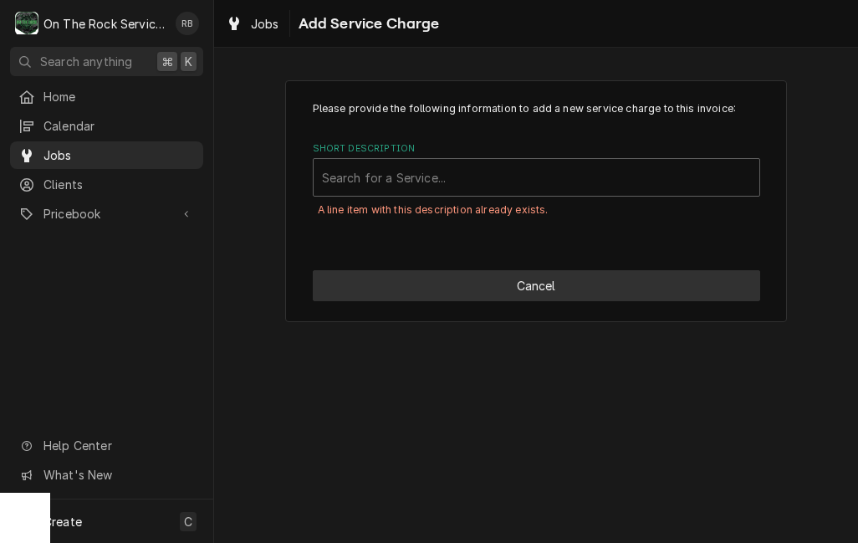
click at [628, 278] on button "Cancel" at bounding box center [537, 285] width 448 height 31
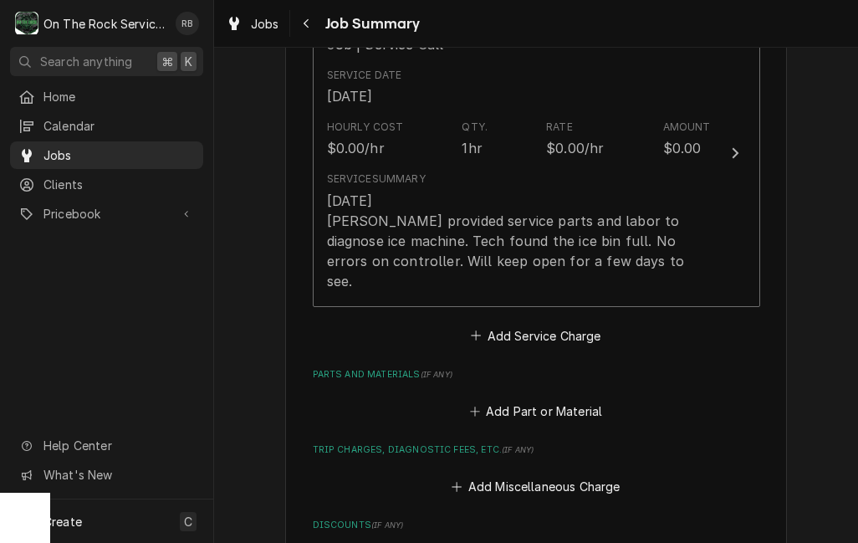
scroll to position [476, 0]
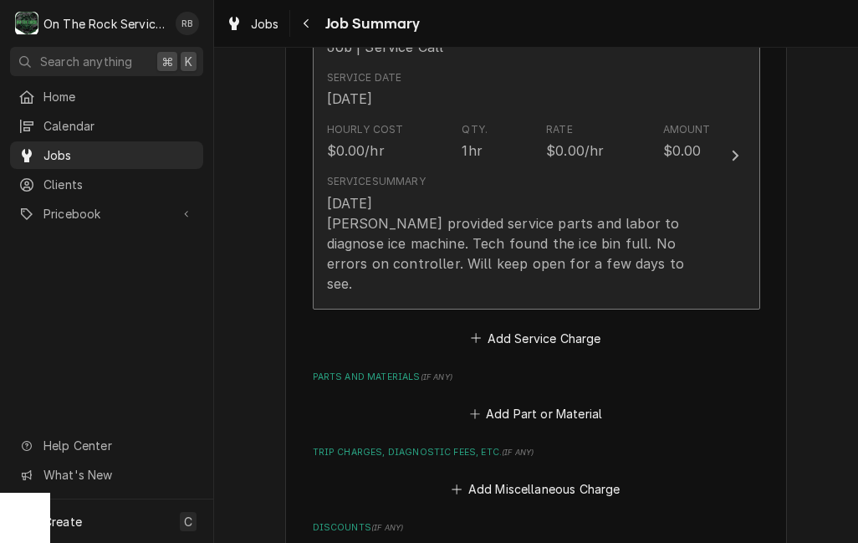
click at [734, 149] on icon "Update Line Item" at bounding box center [735, 155] width 8 height 13
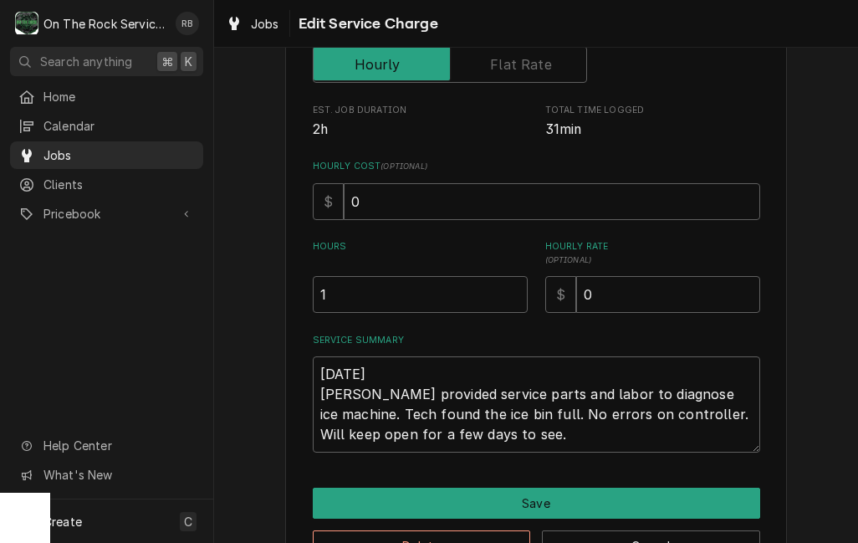
scroll to position [274, 0]
click at [356, 287] on input "1" at bounding box center [420, 294] width 215 height 37
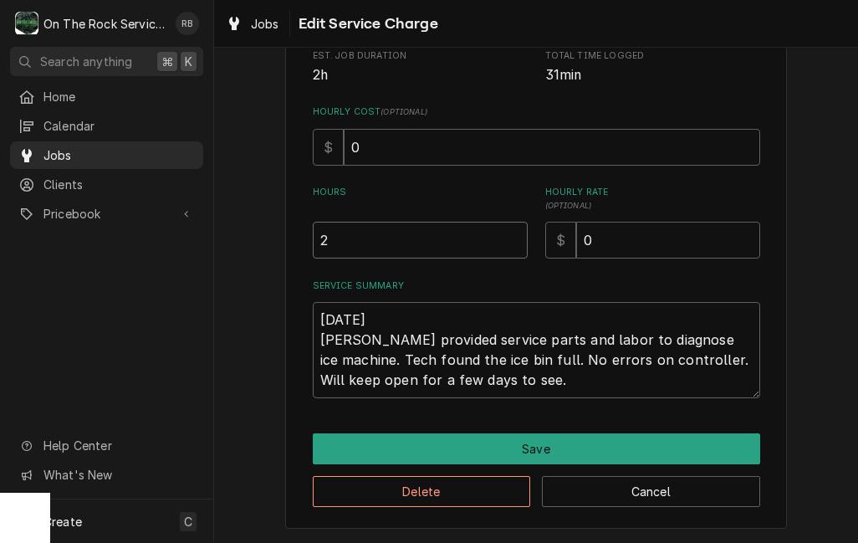
scroll to position [328, 0]
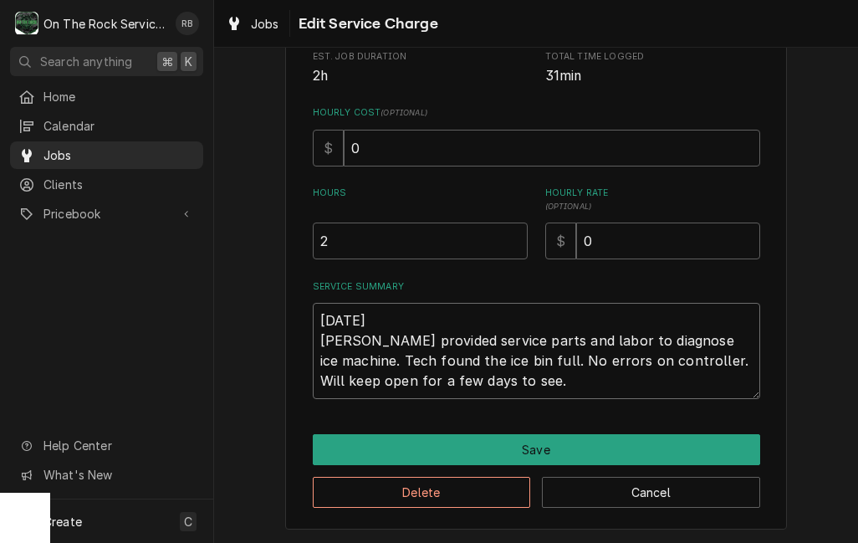
click at [478, 379] on textarea "8/21/2025 Ray provided service parts and labor to diagnose ice machine. Tech fo…" at bounding box center [537, 351] width 448 height 96
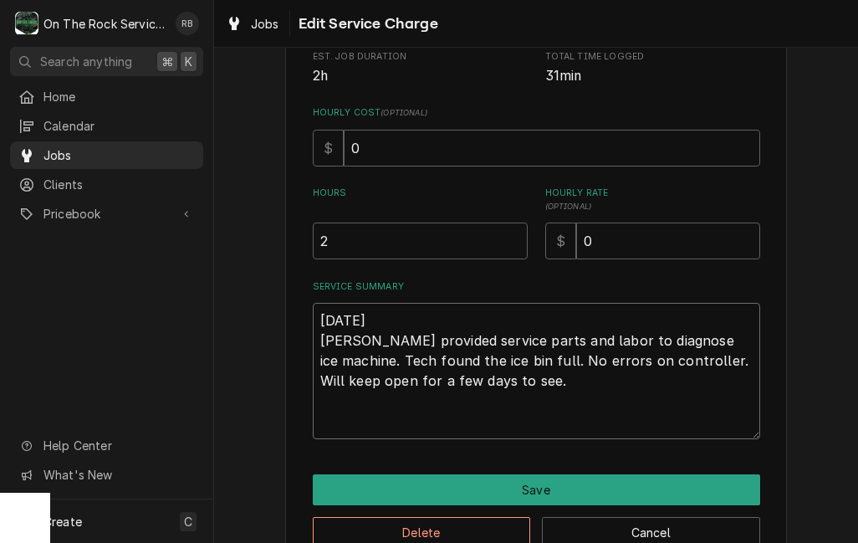
paste textarea "9/21/2025 Ray provided service parts and labor to diagnose right ice head. Tech…"
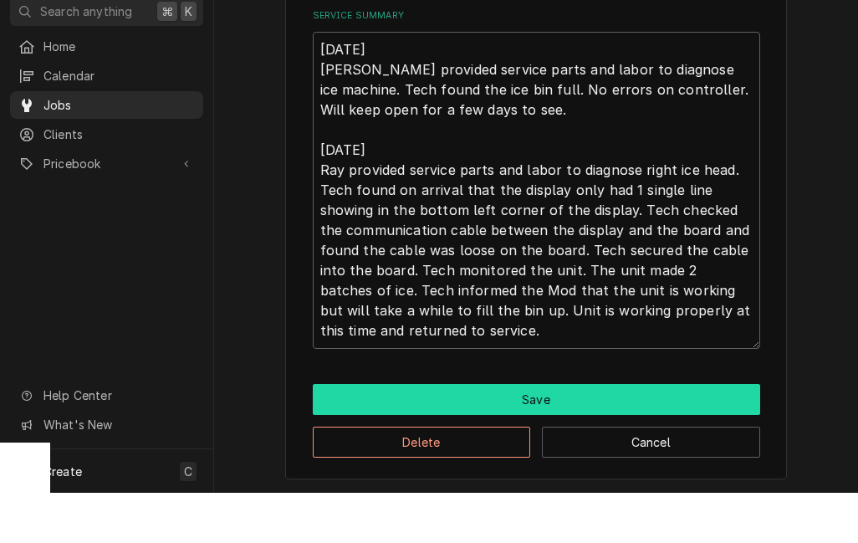
click at [697, 434] on button "Save" at bounding box center [537, 449] width 448 height 31
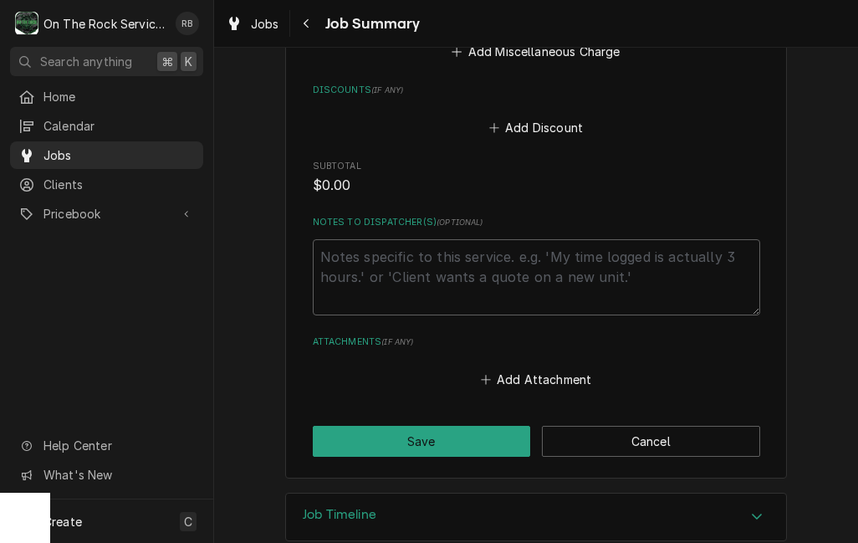
scroll to position [1154, 0]
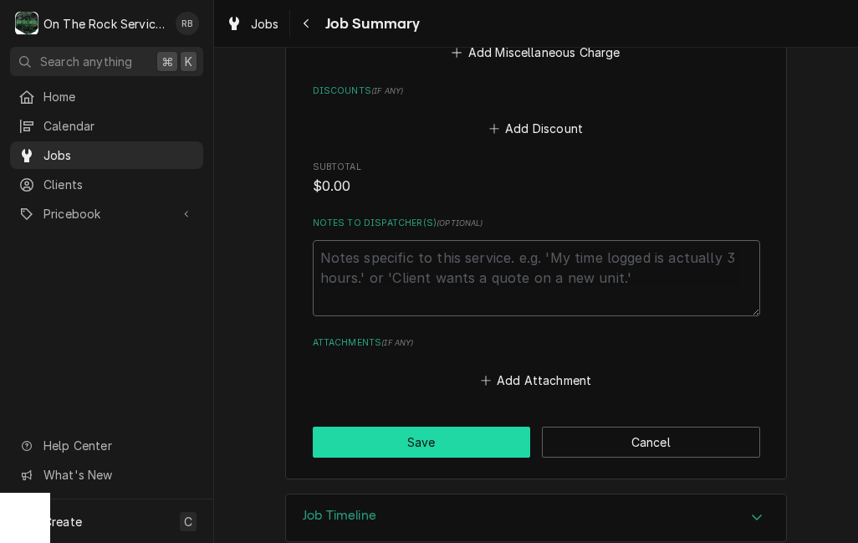
click at [435, 427] on button "Save" at bounding box center [422, 442] width 218 height 31
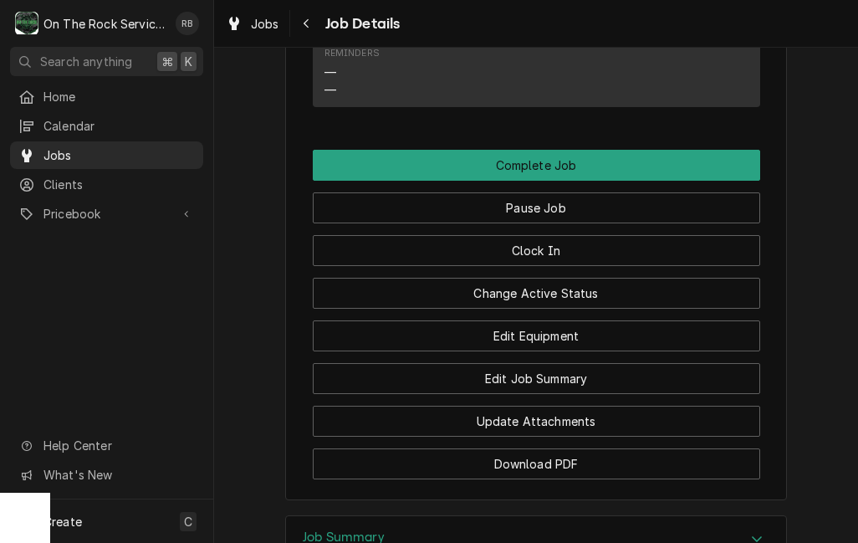
scroll to position [2036, 0]
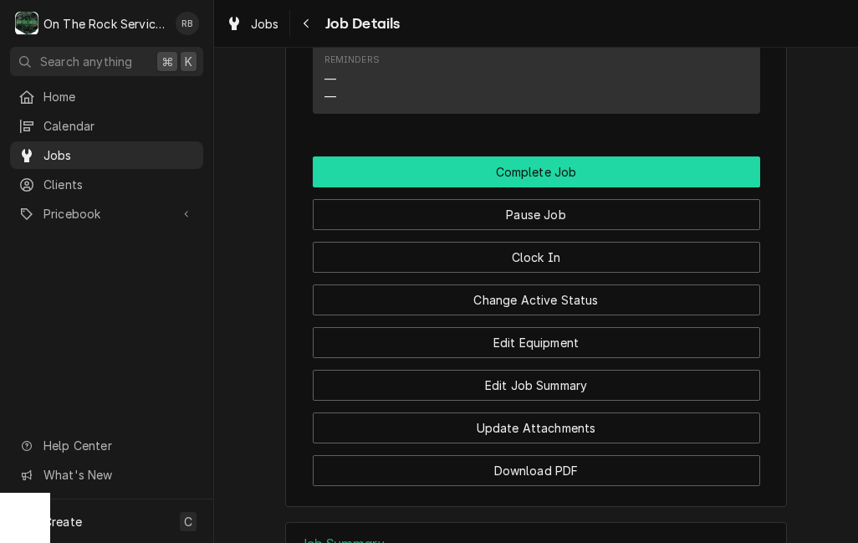
click at [563, 156] on button "Complete Job" at bounding box center [537, 171] width 448 height 31
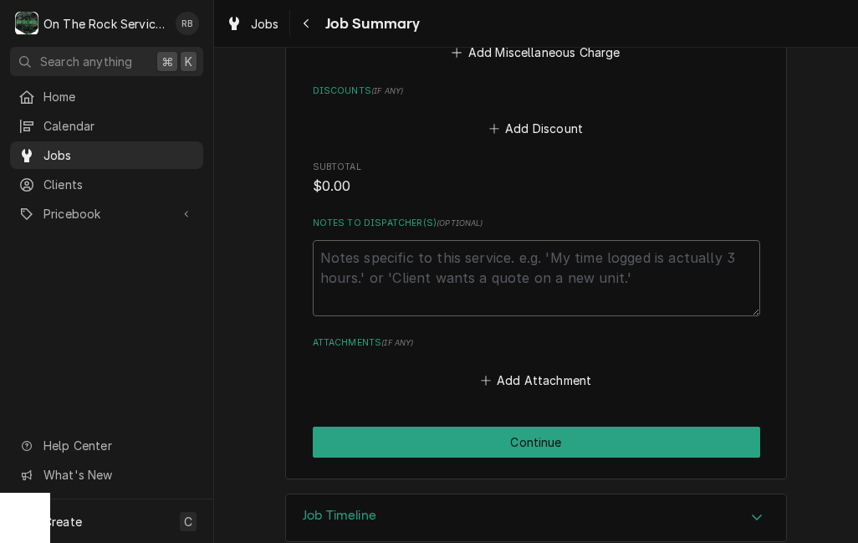
scroll to position [1154, 0]
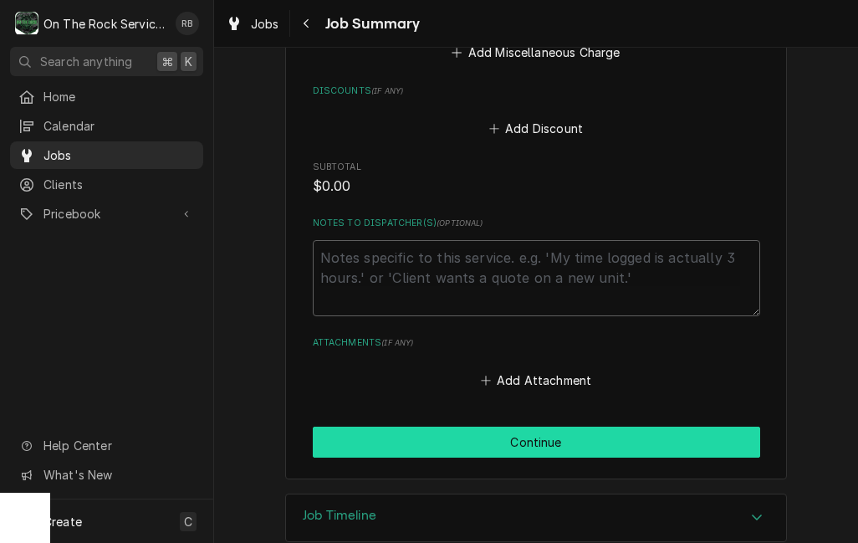
click at [579, 427] on button "Continue" at bounding box center [537, 442] width 448 height 31
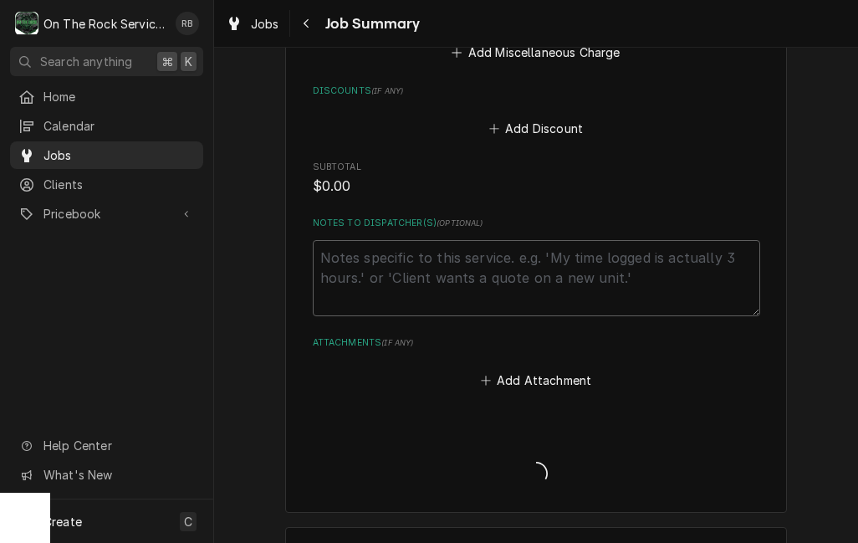
type textarea "x"
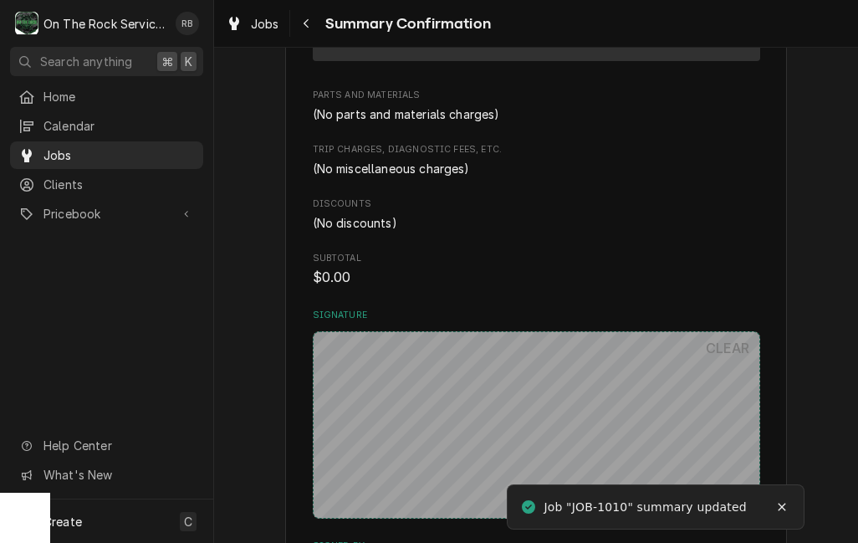
scroll to position [887, 0]
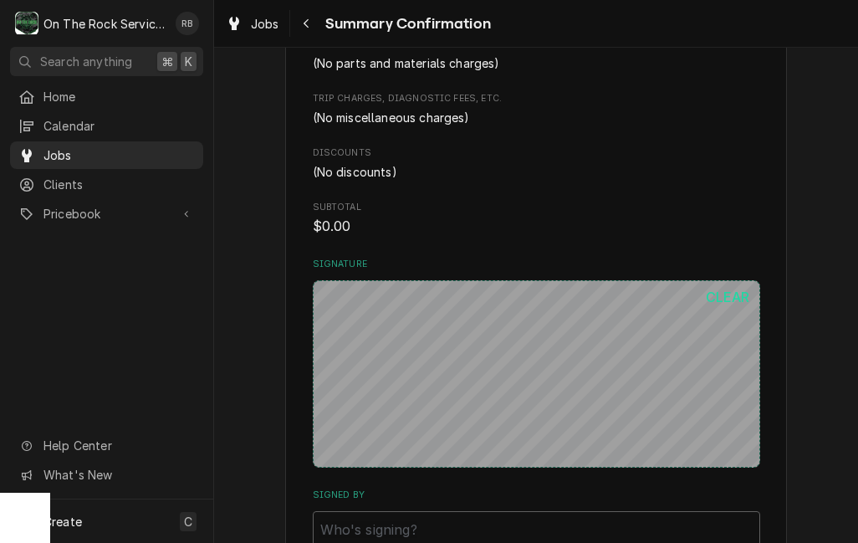
click at [734, 285] on button "CLEAR" at bounding box center [728, 296] width 64 height 33
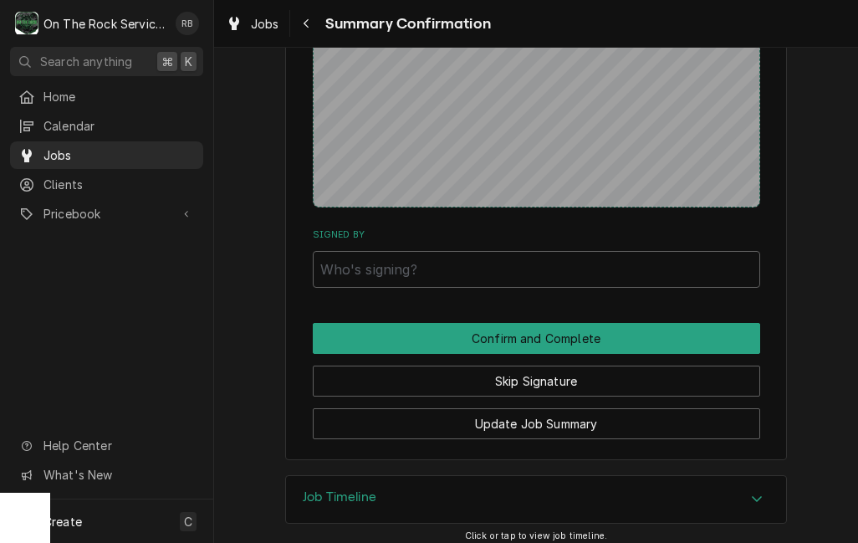
scroll to position [1146, 0]
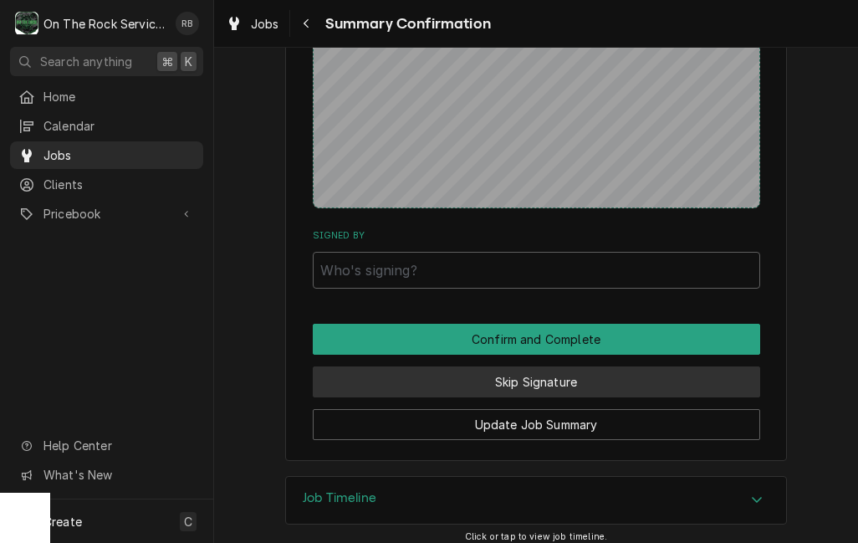
click at [561, 368] on button "Skip Signature" at bounding box center [537, 381] width 448 height 31
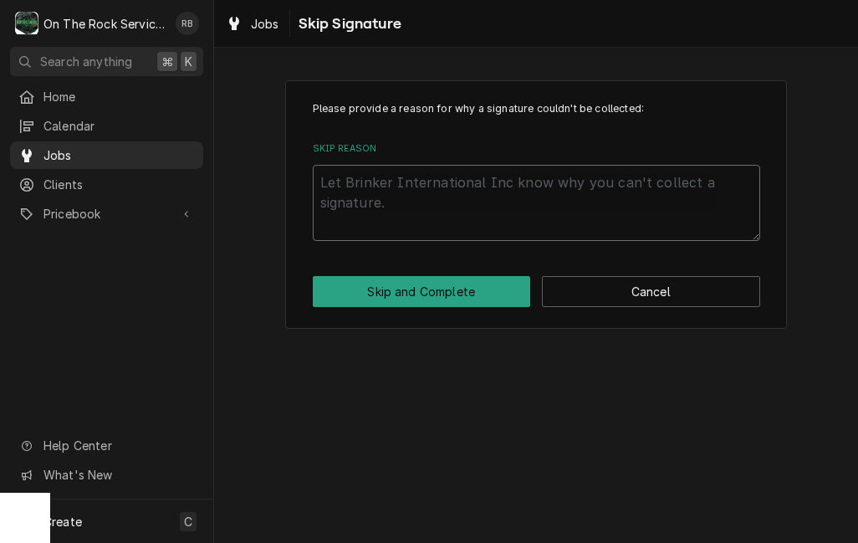
click at [367, 188] on textarea "Skip Reason" at bounding box center [537, 203] width 448 height 76
type textarea "x"
type textarea "N"
type textarea "x"
type textarea "No"
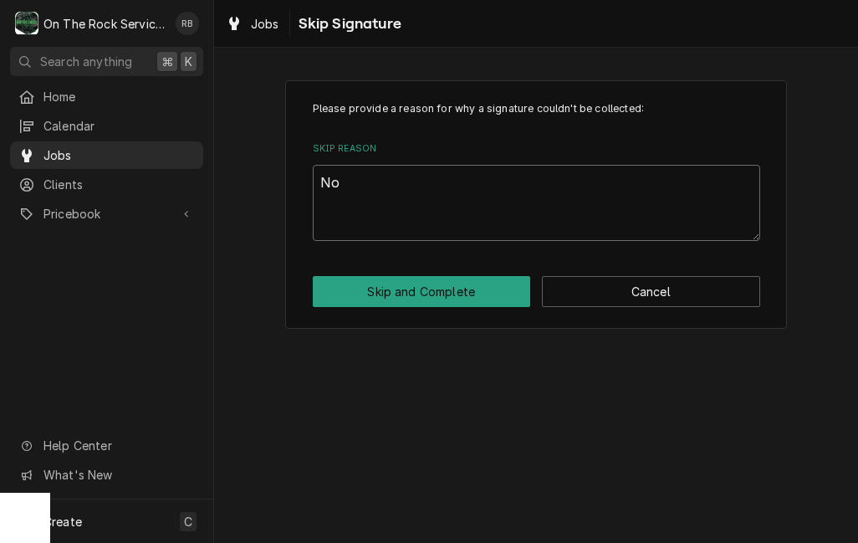
type textarea "x"
type textarea "Not"
type textarea "x"
type textarea "Not"
type textarea "x"
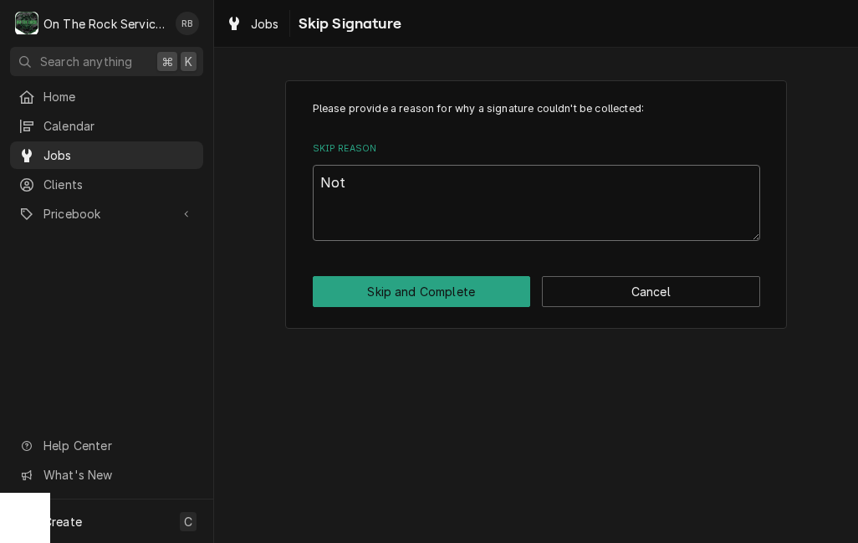
type textarea "Not n"
type textarea "x"
type textarea "Not ne"
type textarea "x"
type textarea "Not nee"
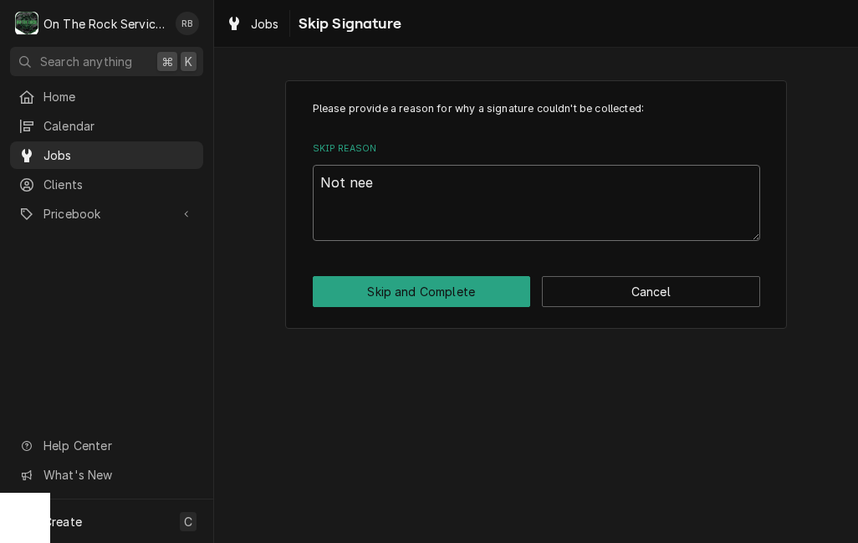
type textarea "x"
type textarea "Not need"
type textarea "x"
type textarea "Not neede"
type textarea "x"
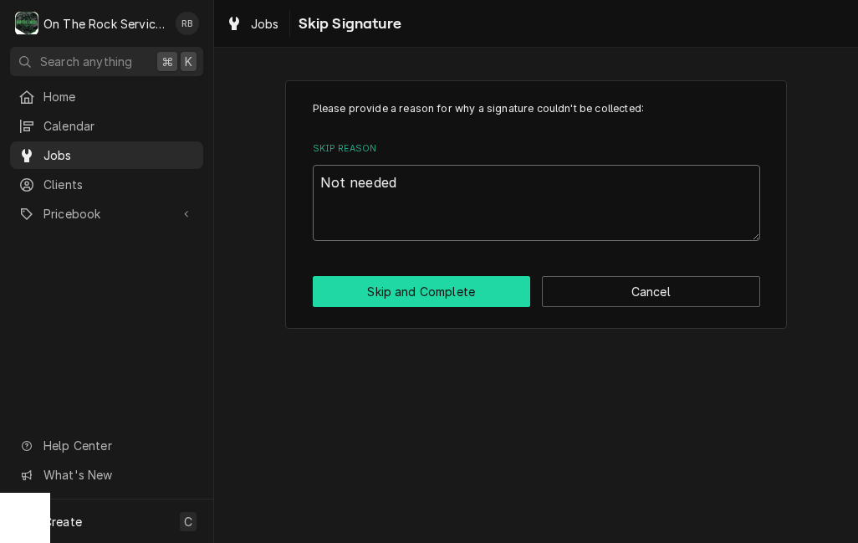
type textarea "Not needed"
click at [447, 284] on button "Skip and Complete" at bounding box center [422, 291] width 218 height 31
type textarea "x"
